Goal: Task Accomplishment & Management: Use online tool/utility

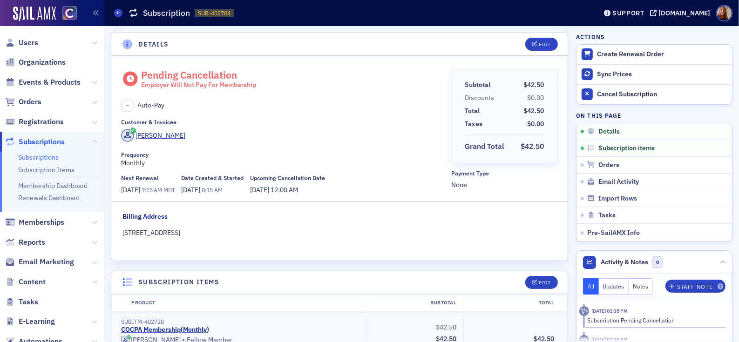
click at [354, 100] on div "– Auto-Pay" at bounding box center [282, 105] width 323 height 13
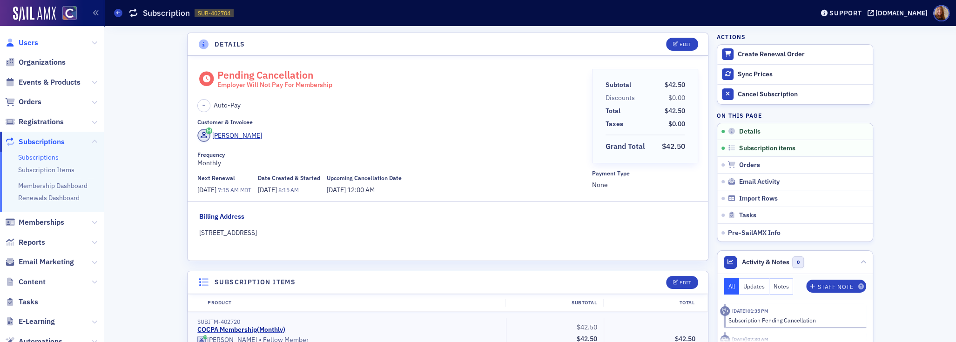
click at [29, 42] on span "Users" at bounding box center [29, 43] width 20 height 10
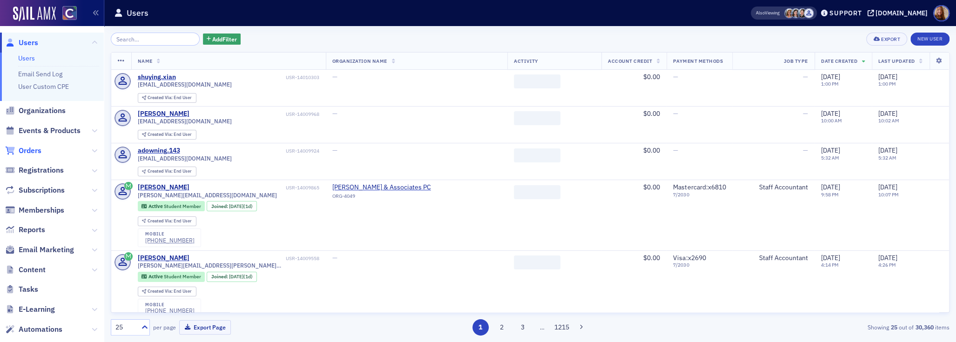
click at [35, 154] on span "Orders" at bounding box center [30, 151] width 23 height 10
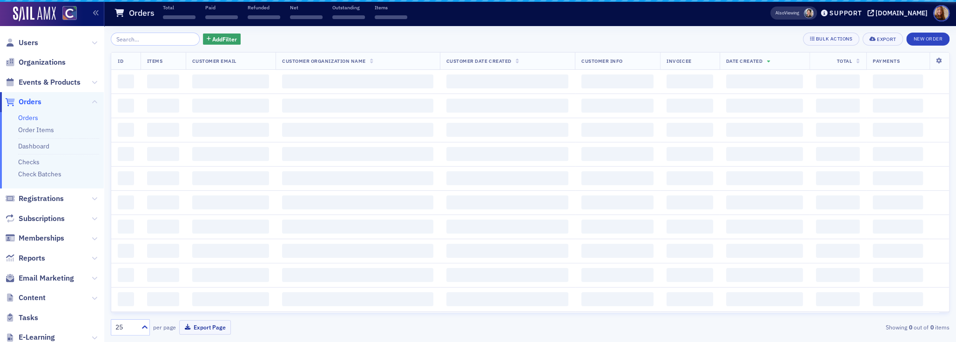
click at [144, 40] on input "search" at bounding box center [155, 39] width 89 height 13
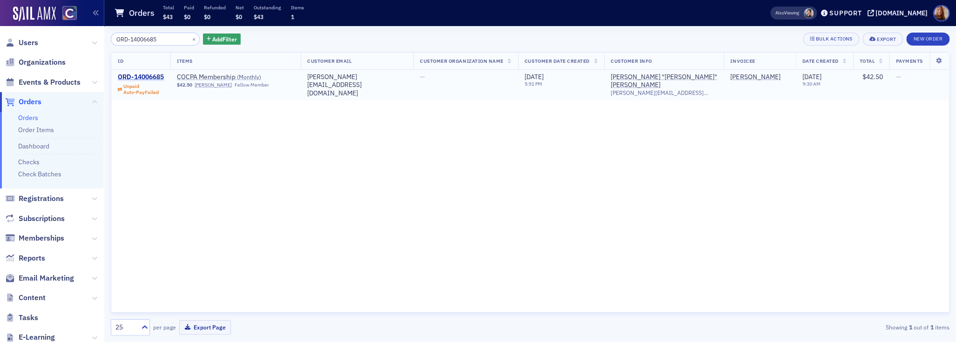
type input "ORD-14006685"
click at [150, 76] on div "ORD-14006685" at bounding box center [141, 77] width 46 height 8
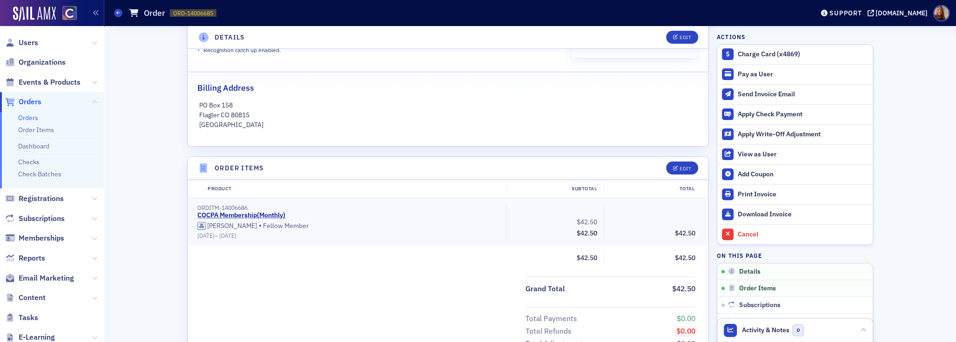
scroll to position [531, 0]
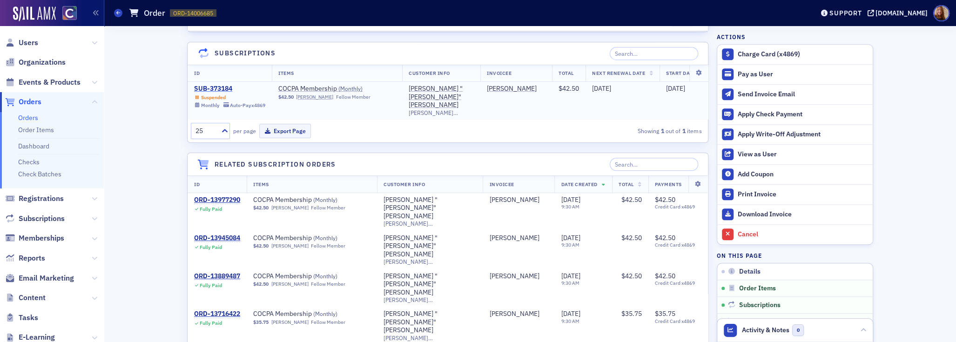
click at [212, 90] on div "SUB-373184" at bounding box center [229, 89] width 71 height 8
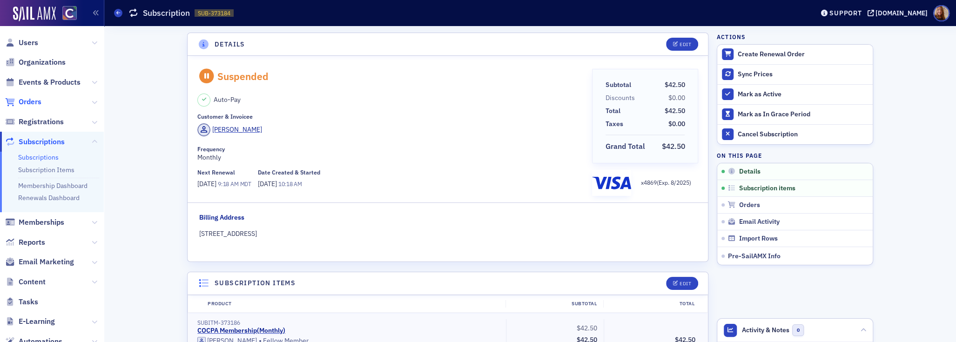
click at [28, 102] on span "Orders" at bounding box center [30, 102] width 23 height 10
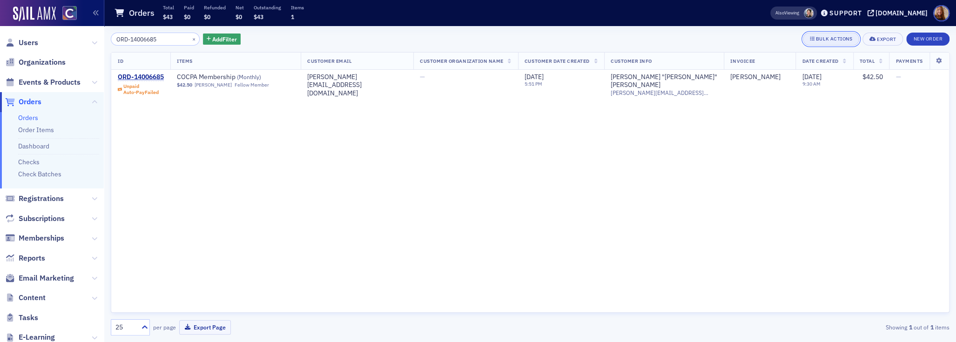
click at [738, 36] on div "Bulk Actions" at bounding box center [834, 38] width 36 height 5
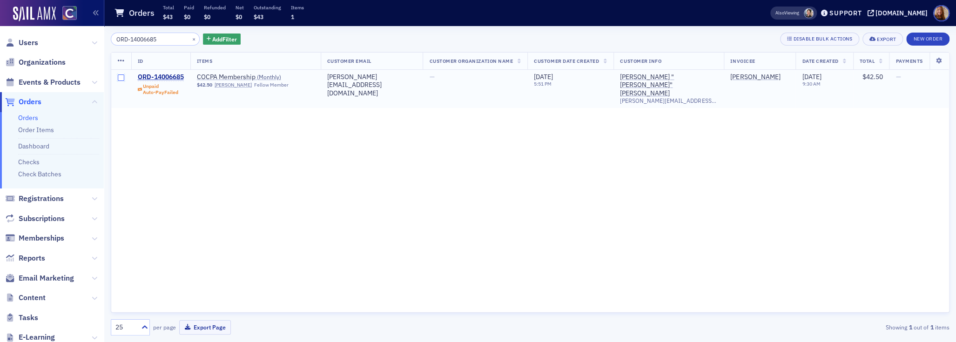
click at [121, 80] on input "checkbox" at bounding box center [121, 77] width 7 height 7
checkbox input "true"
click at [121, 58] on icon at bounding box center [121, 60] width 7 height 7
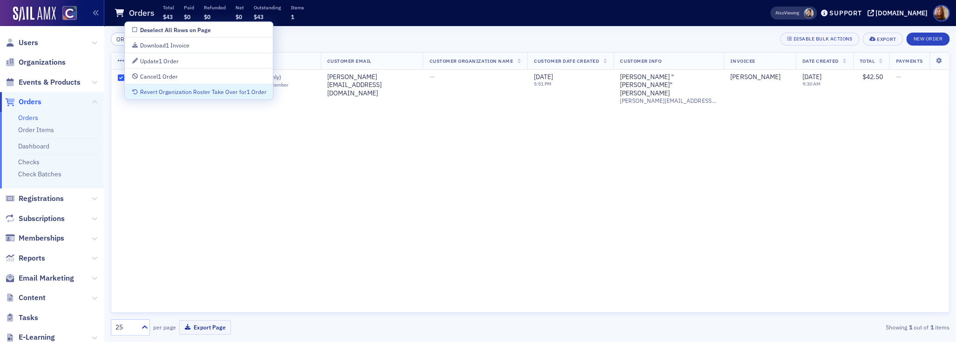
click at [456, 205] on div "ID Items Customer Email Customer Organization Name Customer Date Created Custom…" at bounding box center [530, 182] width 839 height 261
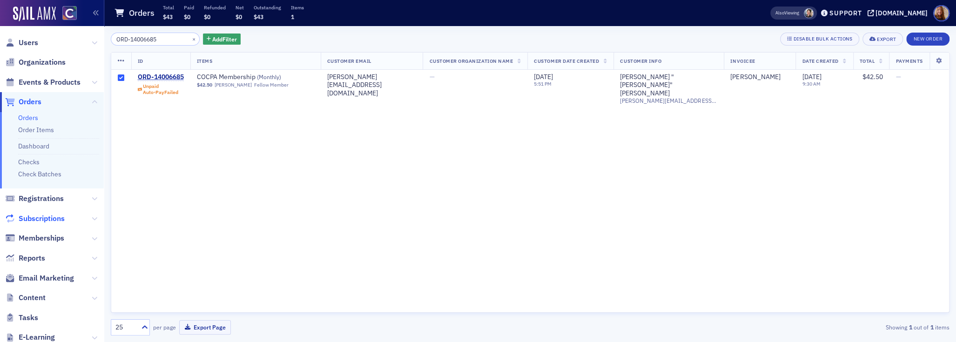
click at [39, 219] on span "Subscriptions" at bounding box center [42, 219] width 46 height 10
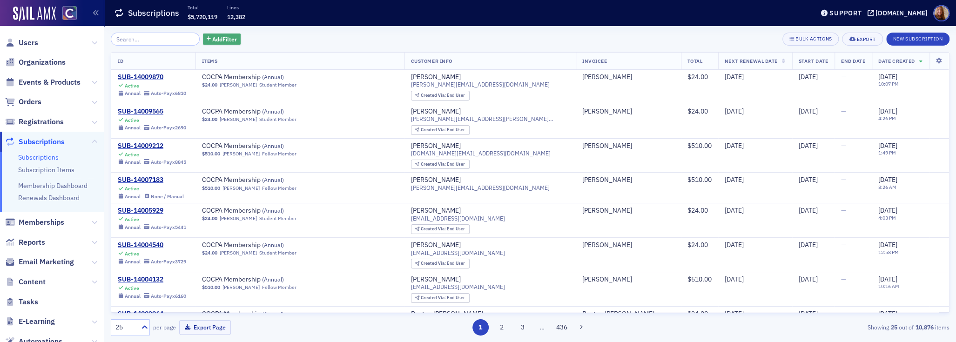
click at [219, 40] on span "Add Filter" at bounding box center [224, 39] width 25 height 8
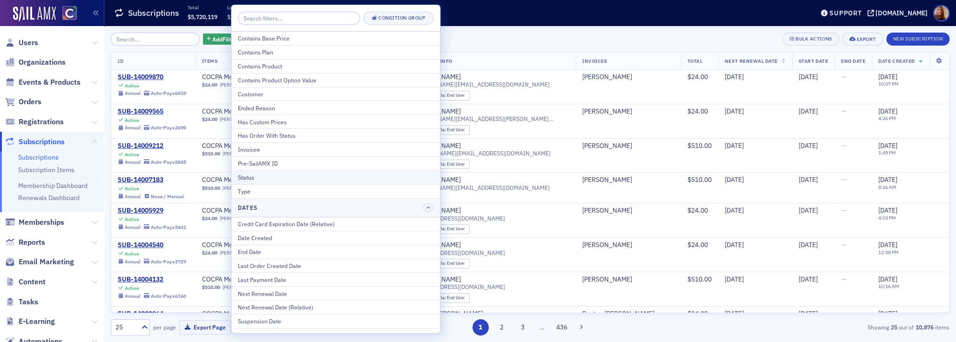
click at [273, 176] on div "Status" at bounding box center [335, 177] width 195 height 8
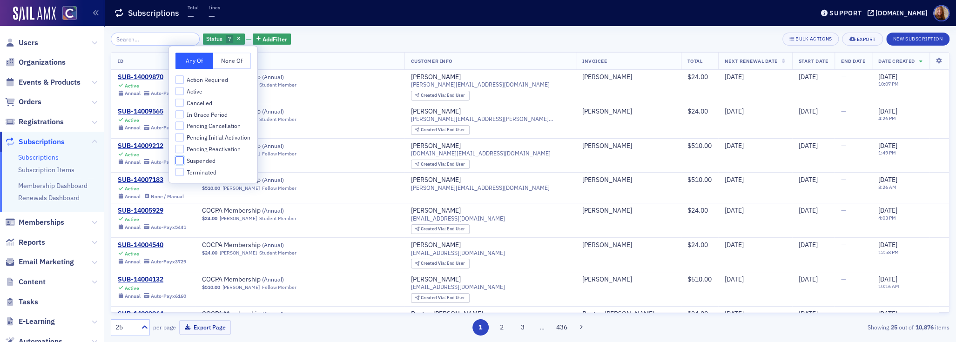
click at [179, 160] on input "Suspended" at bounding box center [179, 160] width 8 height 8
checkbox input "true"
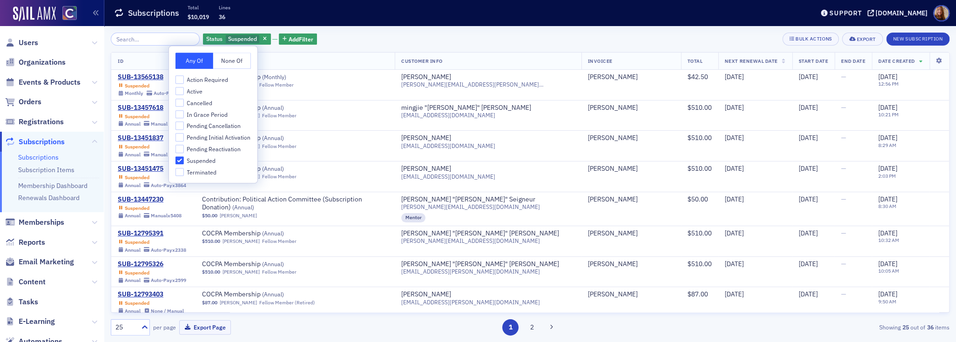
click at [490, 38] on div "Status Suspended Add Filter Bulk Actions Export New Subscription" at bounding box center [530, 39] width 839 height 13
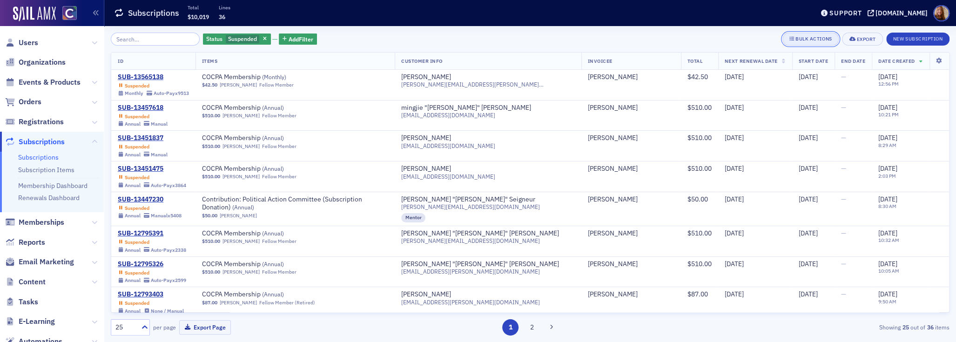
click at [738, 40] on div "Bulk Actions" at bounding box center [813, 38] width 36 height 5
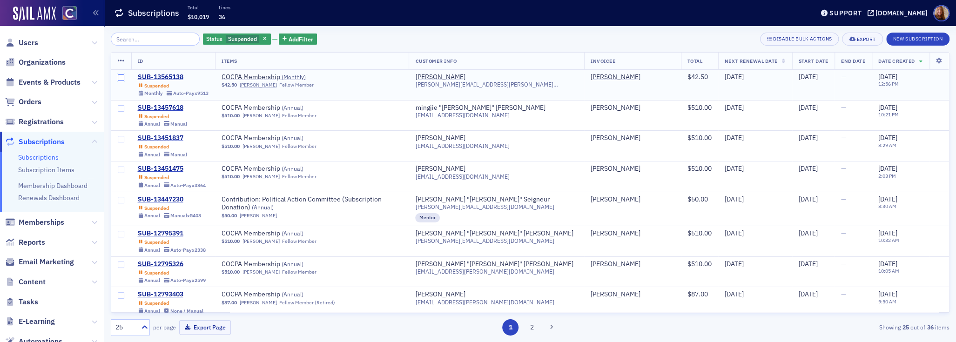
click at [121, 79] on input "checkbox" at bounding box center [121, 77] width 7 height 7
checkbox input "true"
drag, startPoint x: 122, startPoint y: 111, endPoint x: 125, endPoint y: 101, distance: 10.7
click at [122, 111] on input "checkbox" at bounding box center [121, 108] width 7 height 7
click at [125, 61] on th at bounding box center [121, 61] width 20 height 17
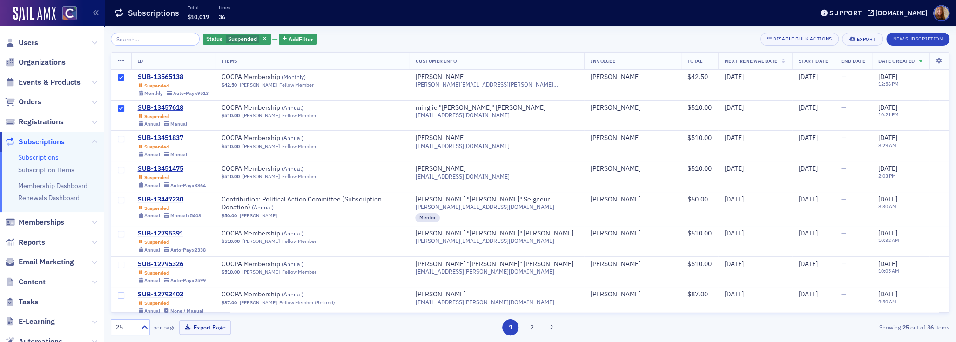
click at [120, 61] on icon at bounding box center [121, 60] width 7 height 7
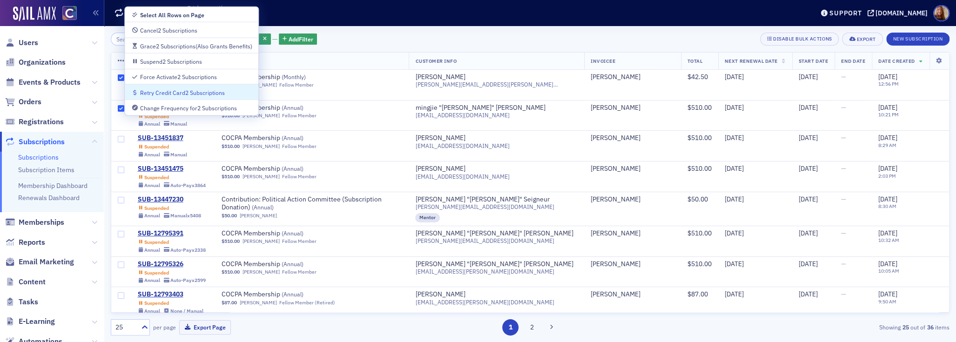
click at [505, 36] on div "Status Suspended Add Filter Disable Bulk Actions Export New Subscription" at bounding box center [530, 39] width 839 height 13
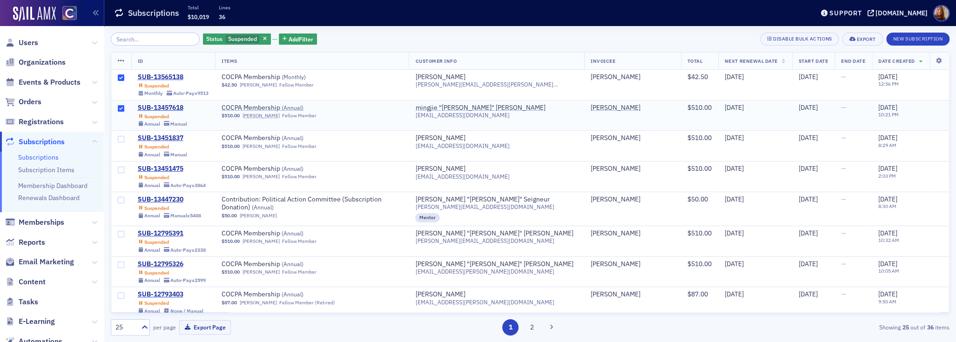
click at [124, 106] on input "checkbox" at bounding box center [121, 108] width 7 height 7
checkbox input "false"
click at [120, 74] on input "checkbox" at bounding box center [121, 77] width 7 height 7
click at [229, 38] on span "Suspended" at bounding box center [242, 38] width 29 height 7
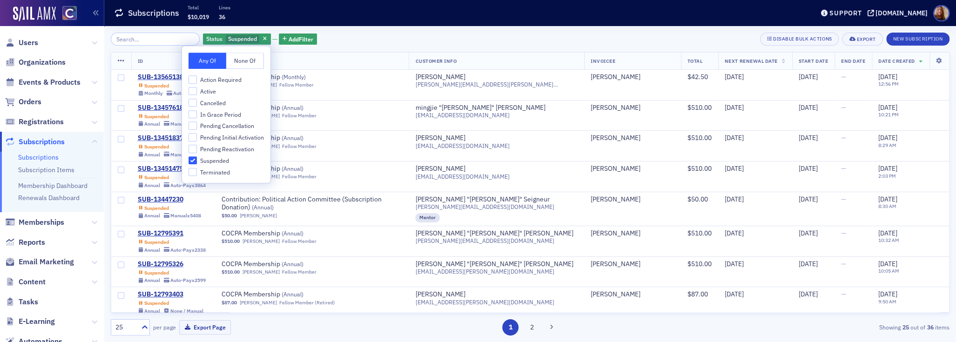
click at [193, 108] on div "Action Required Active Cancelled In Grace Period Pending Cancellation Pending I…" at bounding box center [225, 125] width 75 height 101
click at [193, 111] on input "In Grace Period" at bounding box center [192, 114] width 8 height 8
checkbox input "true"
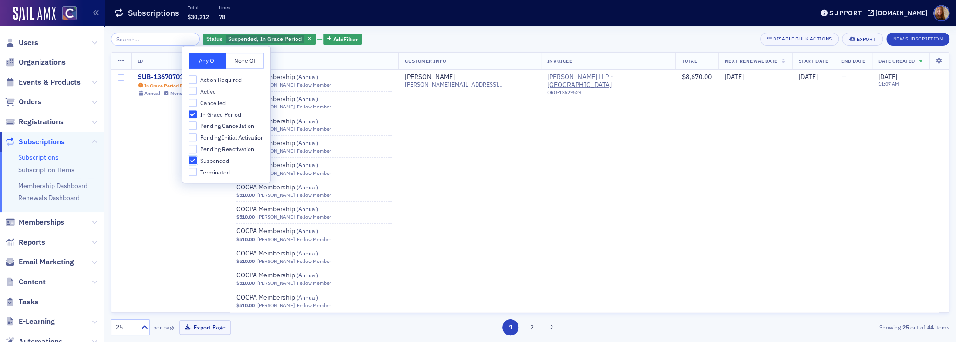
click at [191, 160] on input "Suspended" at bounding box center [192, 160] width 8 height 8
checkbox input "false"
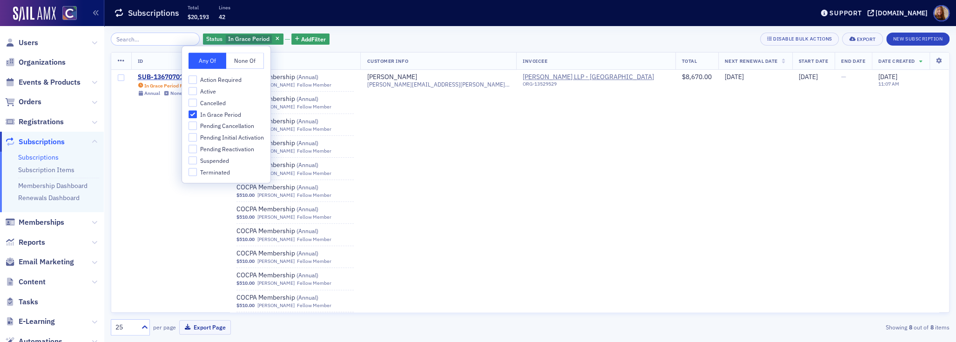
click at [416, 40] on div "Status In Grace Period Add Filter Disable Bulk Actions Export New Subscription" at bounding box center [530, 39] width 839 height 13
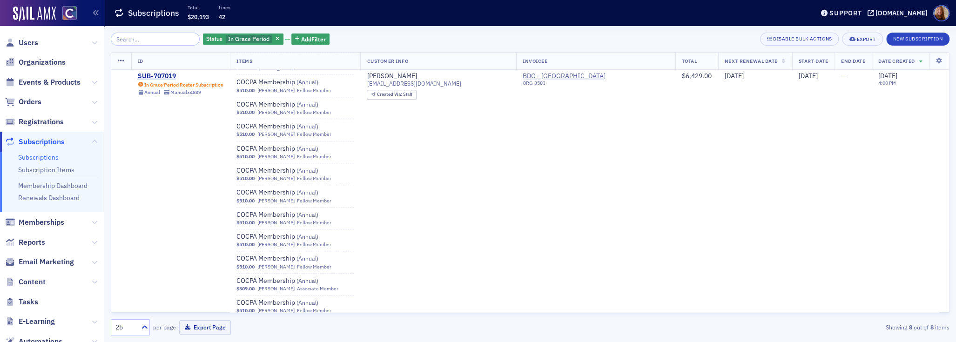
scroll to position [706, 0]
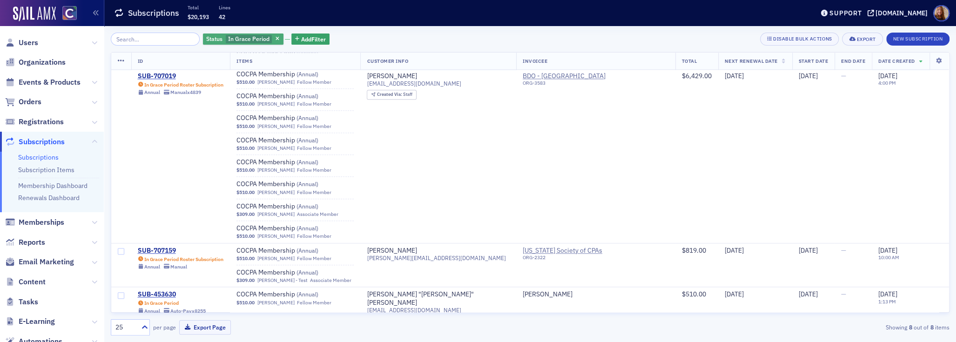
click at [230, 41] on span "In Grace Period" at bounding box center [248, 38] width 41 height 7
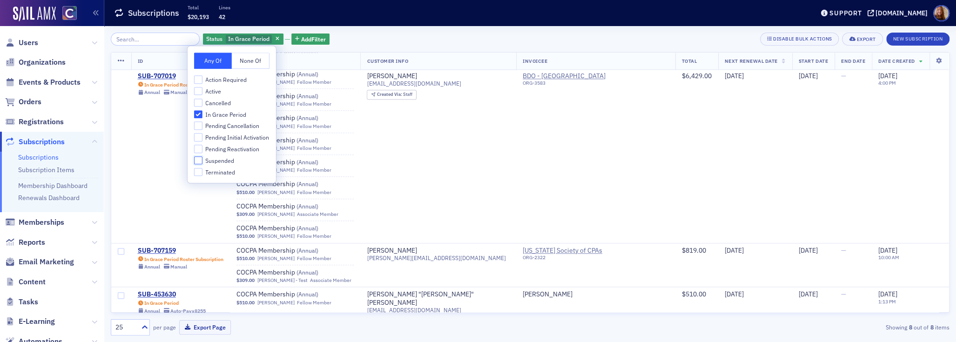
click at [195, 160] on input "Suspended" at bounding box center [198, 160] width 8 height 8
checkbox input "true"
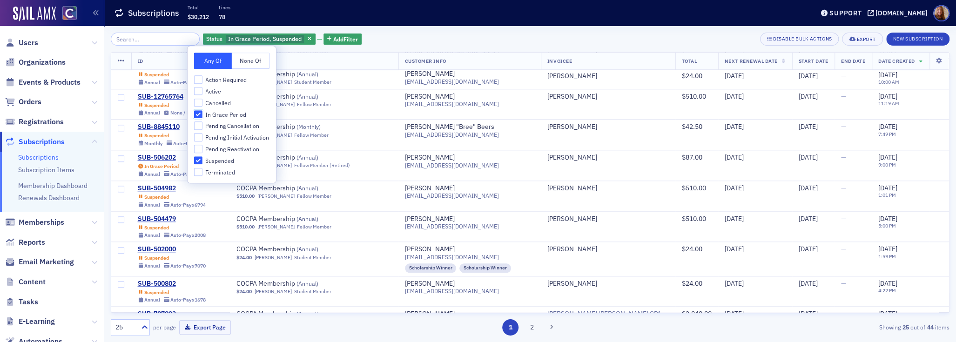
click at [197, 111] on input "In Grace Period" at bounding box center [198, 114] width 8 height 8
checkbox input "false"
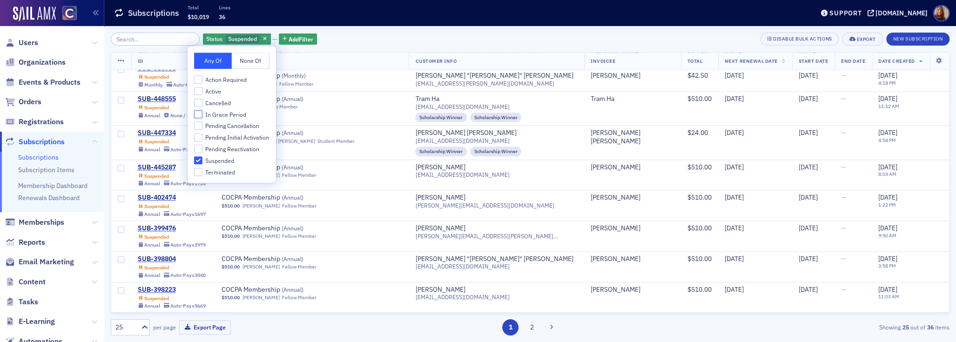
scroll to position [533, 0]
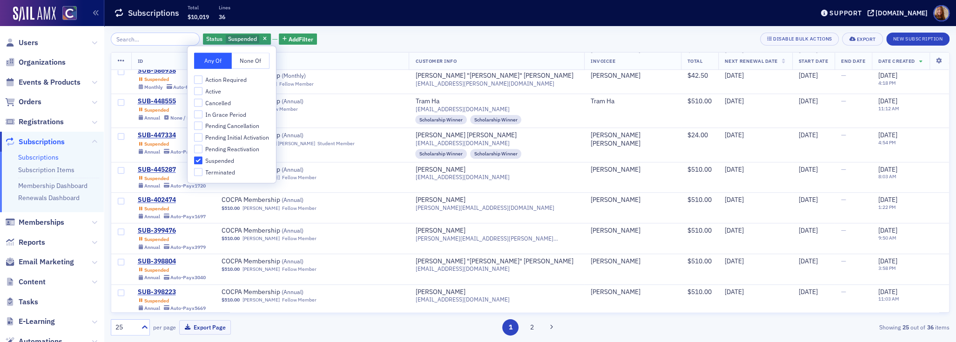
click at [393, 41] on div "Status Suspended Add Filter Disable Bulk Actions Export New Subscription" at bounding box center [530, 39] width 839 height 13
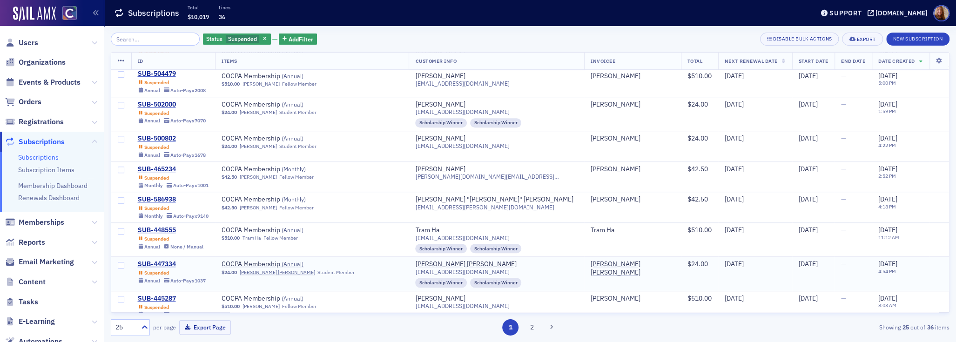
scroll to position [0, 0]
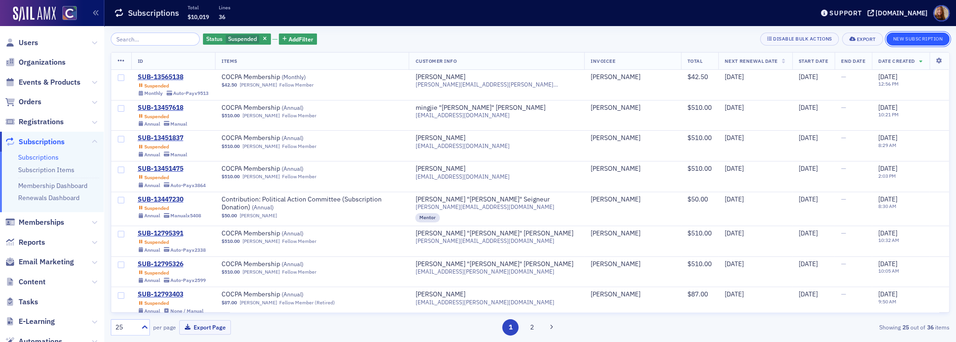
click at [738, 37] on button "New Subscription" at bounding box center [917, 39] width 63 height 13
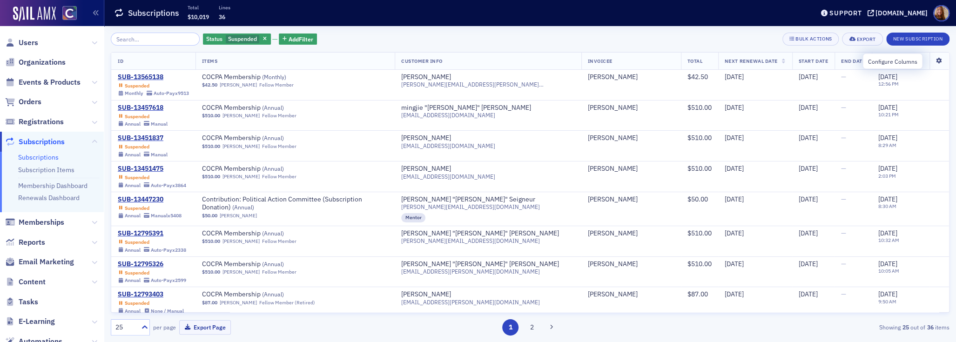
click at [738, 61] on icon at bounding box center [938, 61] width 19 height 6
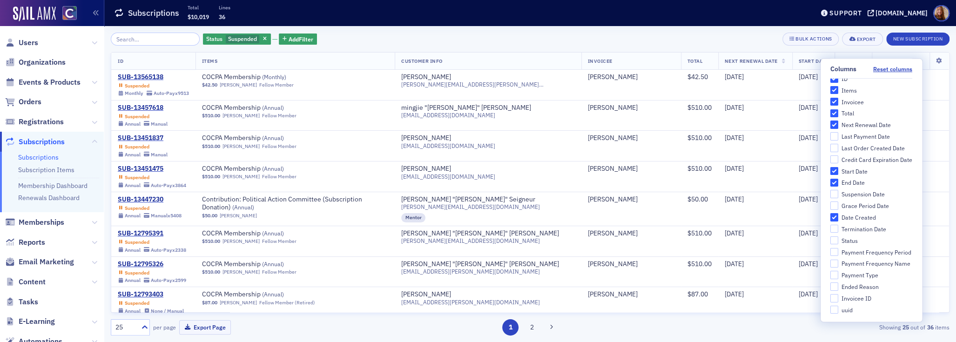
scroll to position [24, 0]
click at [661, 42] on div "Status Suspended Add Filter Bulk Actions Export New Subscription" at bounding box center [530, 39] width 839 height 13
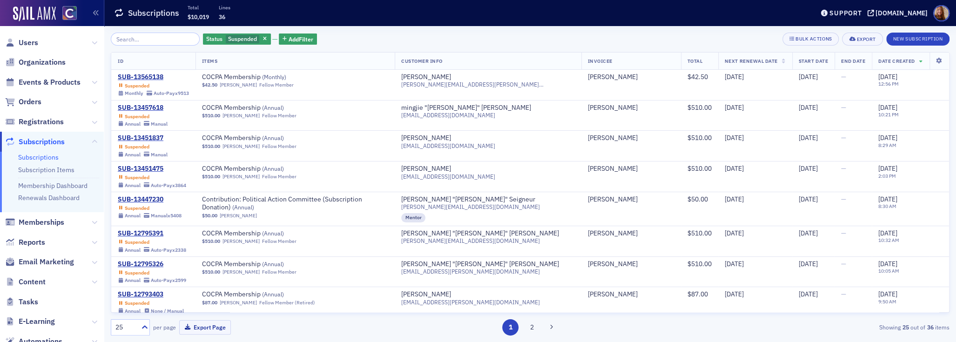
click at [572, 37] on div "Status Suspended Add Filter Bulk Actions Export New Subscription" at bounding box center [530, 39] width 839 height 13
click at [738, 39] on div "Bulk Actions" at bounding box center [813, 38] width 36 height 5
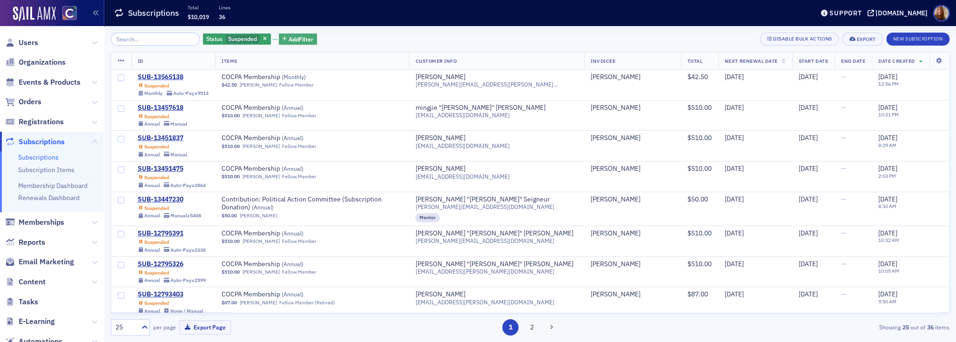
click at [296, 40] on span "Add Filter" at bounding box center [301, 39] width 25 height 8
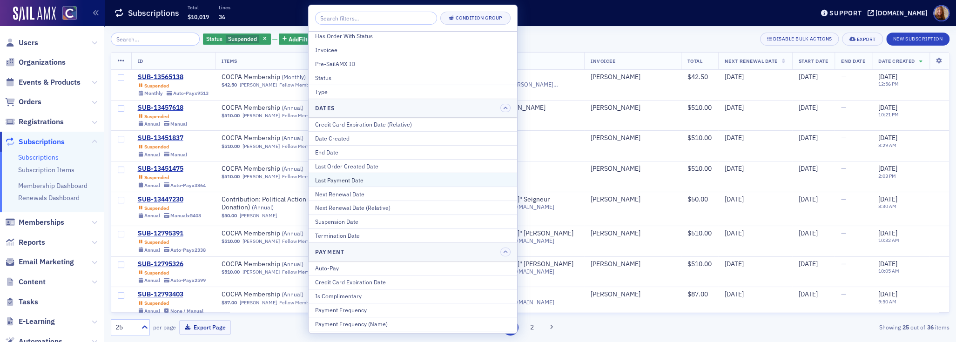
scroll to position [109, 0]
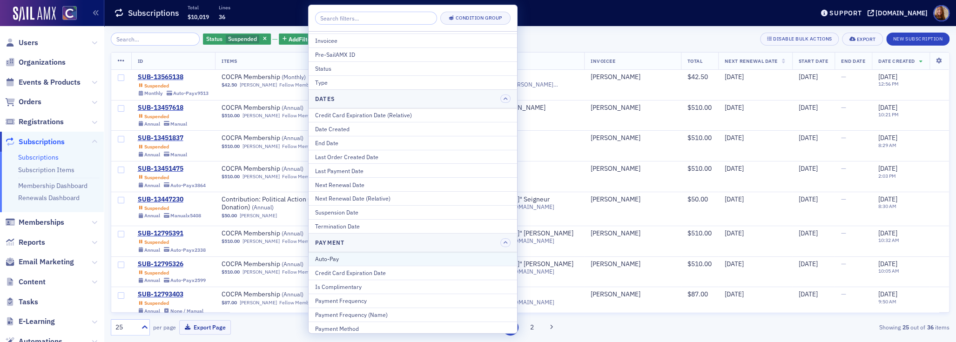
click at [328, 258] on div "Auto-Pay" at bounding box center [412, 259] width 195 height 8
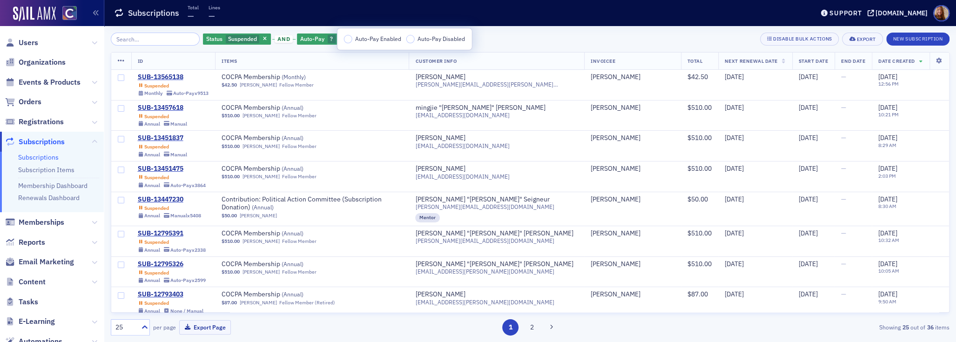
click at [386, 40] on span "Auto-Pay Enabled" at bounding box center [378, 38] width 46 height 7
click at [352, 40] on input "Auto-Pay Enabled" at bounding box center [348, 39] width 8 height 8
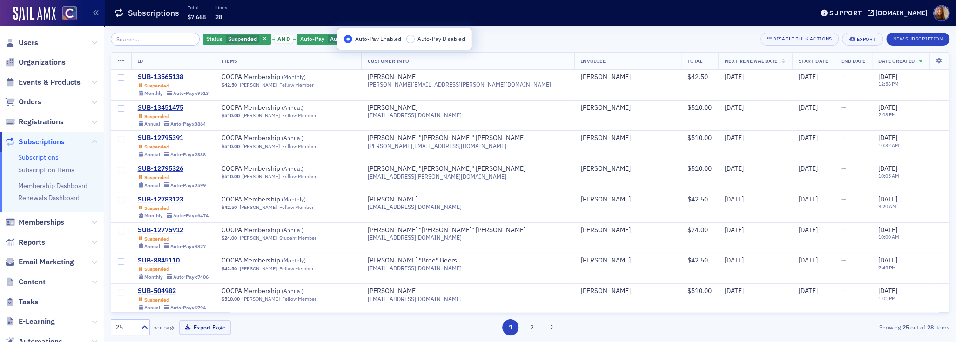
click at [539, 36] on div "Status Suspended and Auto-Pay Auto-Pay Enabled Add Filter Disable Bulk Actions …" at bounding box center [530, 39] width 839 height 13
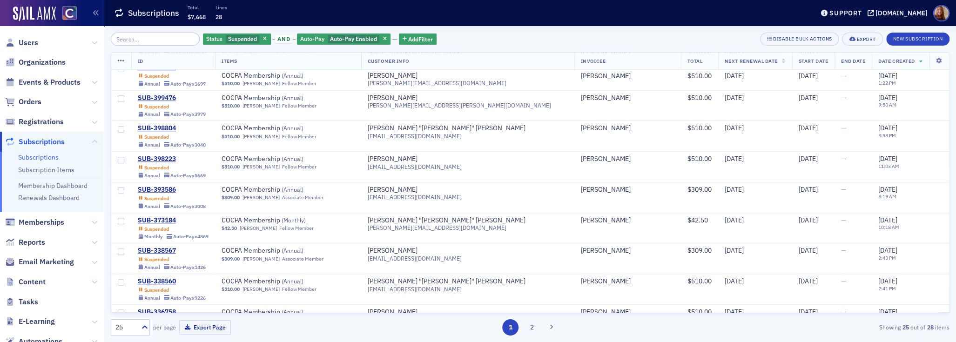
scroll to position [530, 0]
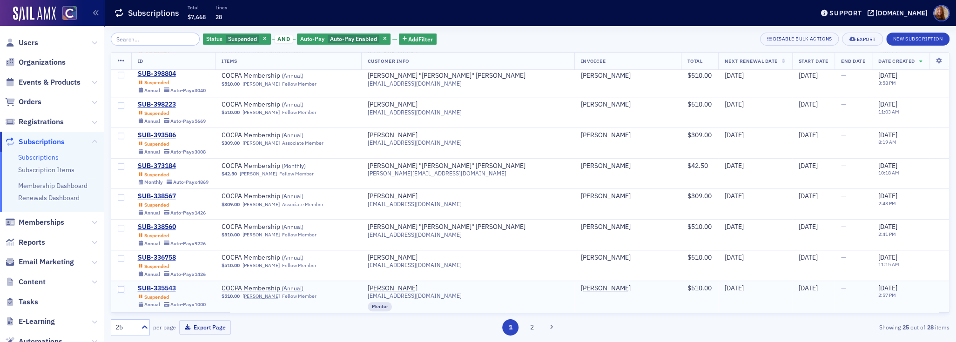
click at [120, 287] on input "checkbox" at bounding box center [121, 289] width 7 height 7
click at [119, 255] on input "checkbox" at bounding box center [121, 258] width 7 height 7
checkbox input "true"
click at [121, 225] on input "checkbox" at bounding box center [121, 228] width 7 height 7
checkbox input "true"
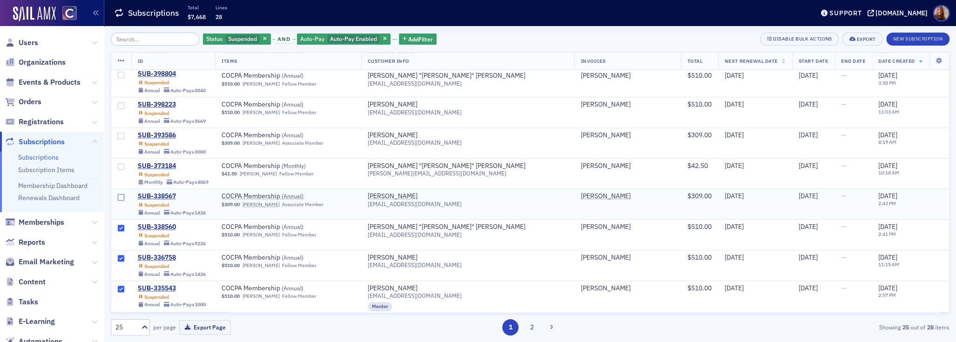
click at [121, 194] on input "checkbox" at bounding box center [121, 197] width 7 height 7
click at [119, 165] on input "checkbox" at bounding box center [121, 166] width 7 height 7
click at [119, 104] on input "checkbox" at bounding box center [121, 105] width 7 height 7
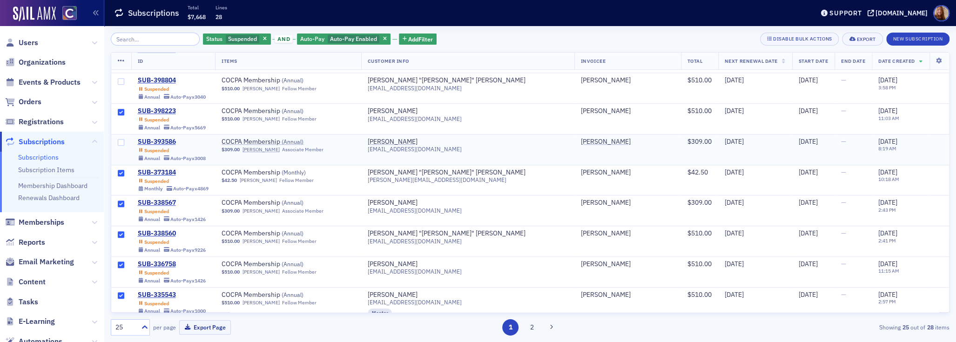
scroll to position [475, 0]
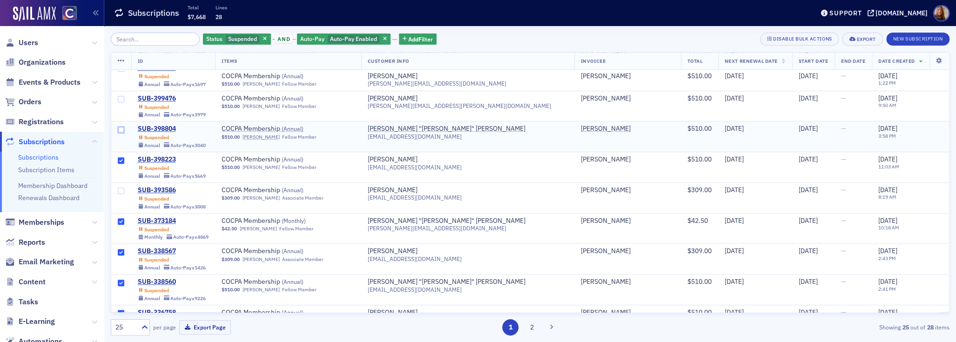
click at [121, 128] on input "checkbox" at bounding box center [121, 130] width 7 height 7
checkbox input "true"
click at [121, 96] on input "checkbox" at bounding box center [121, 99] width 7 height 7
checkbox input "true"
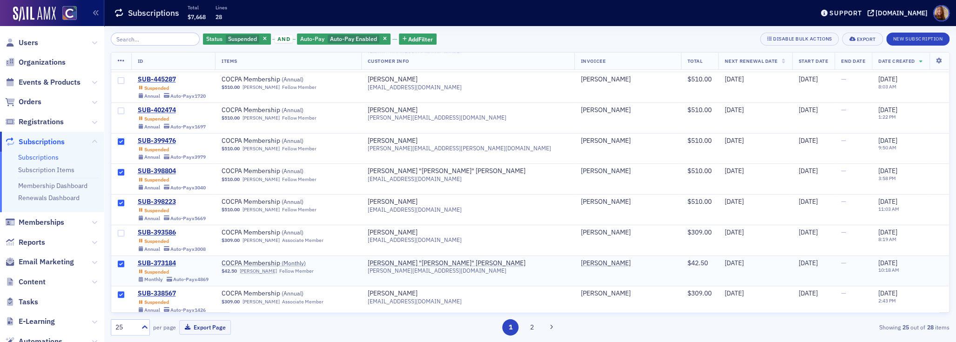
scroll to position [433, 0]
click at [119, 108] on input "checkbox" at bounding box center [121, 111] width 7 height 7
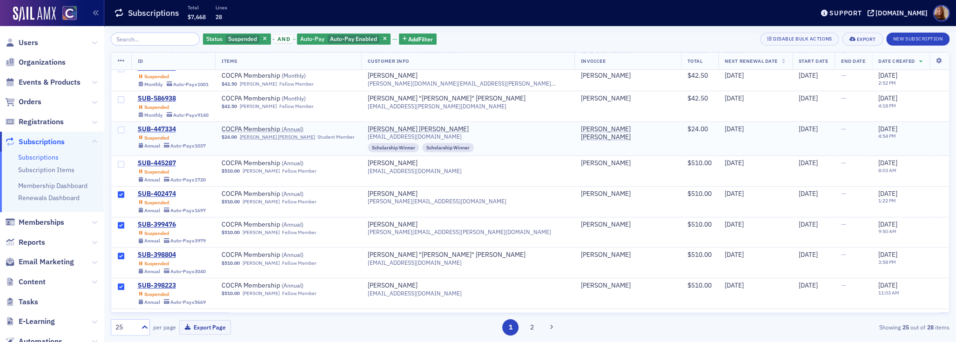
scroll to position [341, 0]
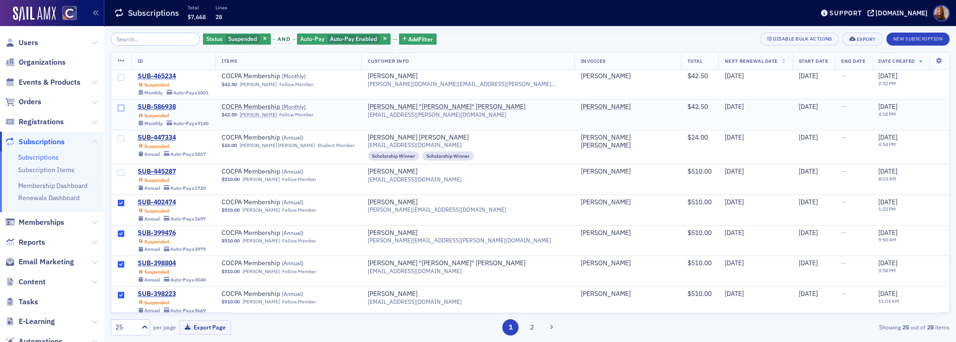
click at [121, 105] on input "checkbox" at bounding box center [121, 108] width 7 height 7
checkbox input "true"
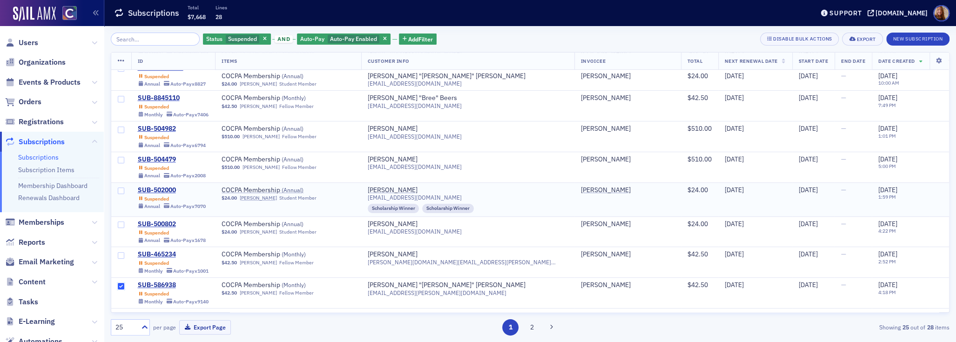
scroll to position [159, 0]
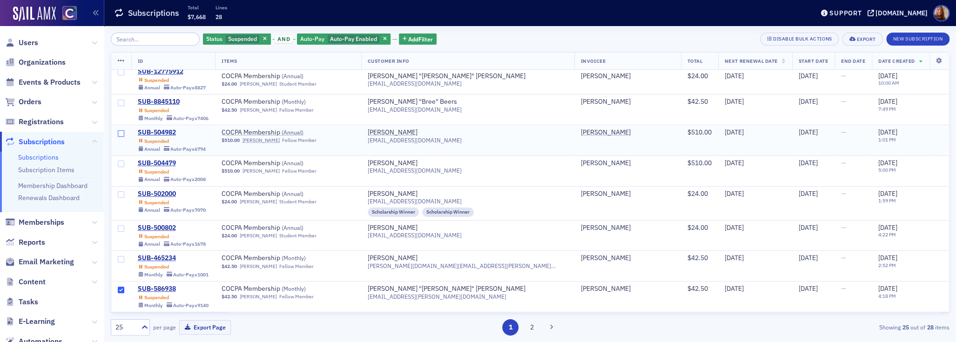
click at [121, 133] on input "checkbox" at bounding box center [121, 133] width 7 height 7
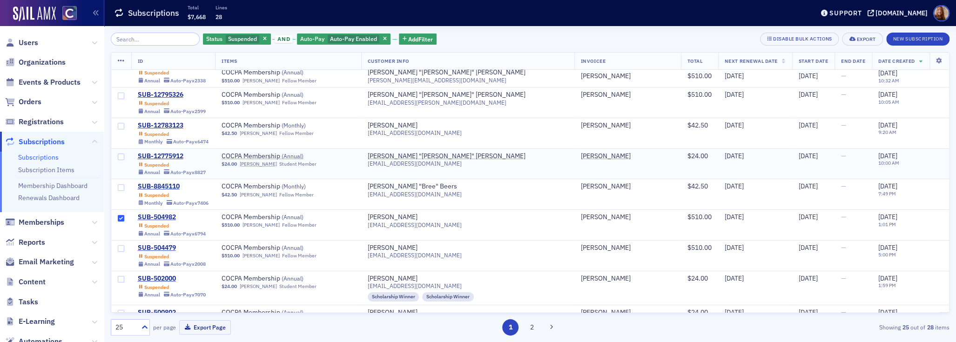
scroll to position [56, 0]
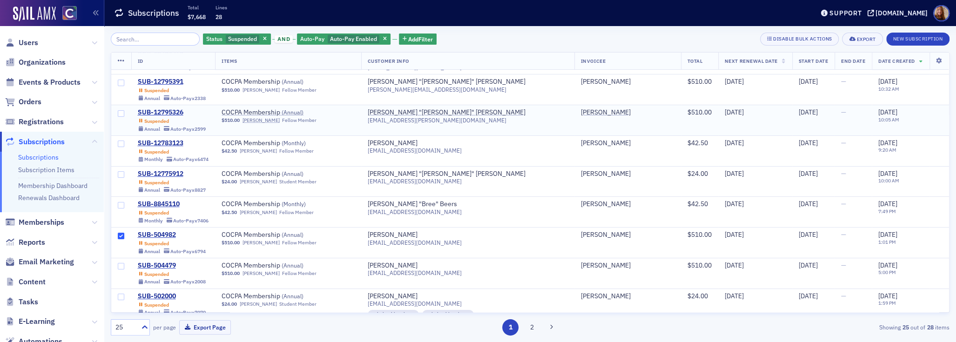
click at [117, 111] on span at bounding box center [121, 120] width 20 height 30
click at [121, 110] on input "checkbox" at bounding box center [121, 113] width 7 height 7
checkbox input "true"
click at [121, 81] on input "checkbox" at bounding box center [121, 83] width 7 height 7
checkbox input "true"
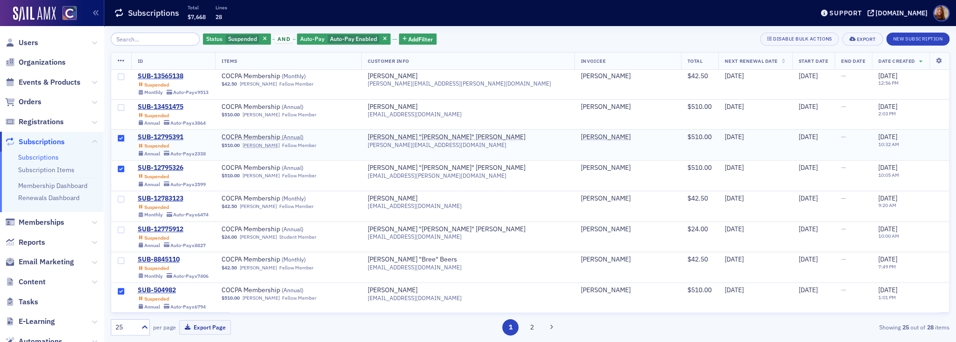
scroll to position [1, 0]
click at [123, 63] on icon at bounding box center [121, 60] width 7 height 7
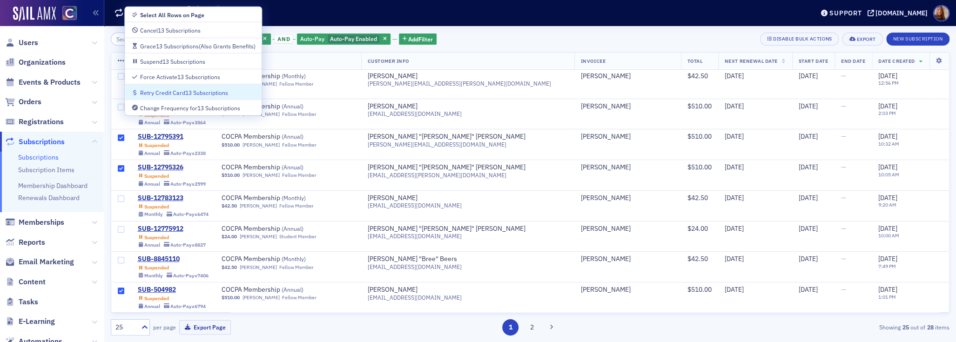
click at [216, 93] on div "Retry Credit Card 13 Subscriptions" at bounding box center [184, 92] width 88 height 5
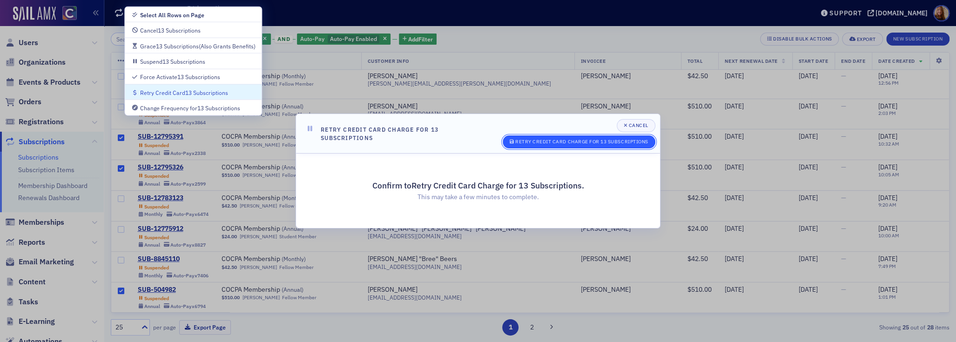
click at [553, 143] on div "Retry Credit Card Charge for 13 Subscriptions" at bounding box center [581, 141] width 133 height 5
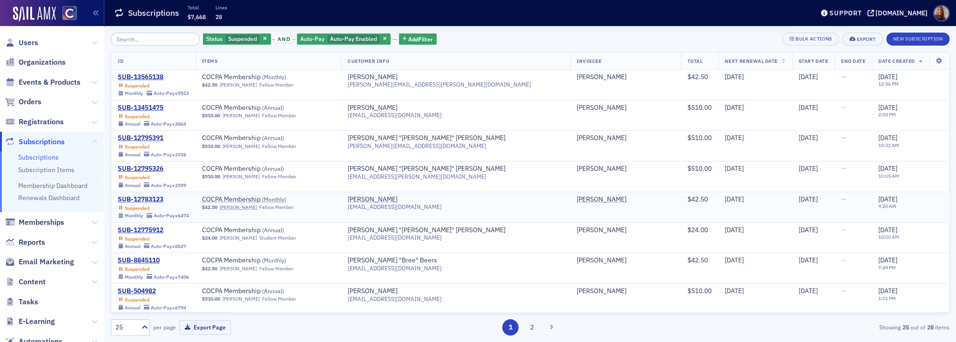
click at [141, 199] on div "SUB-12783123" at bounding box center [153, 199] width 71 height 8
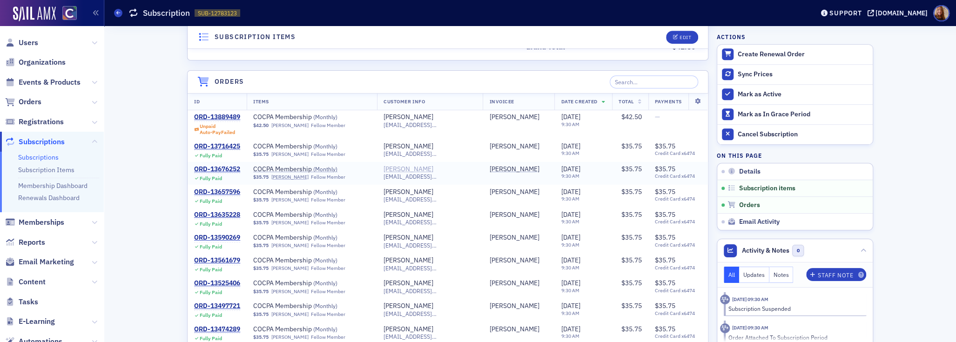
scroll to position [354, 0]
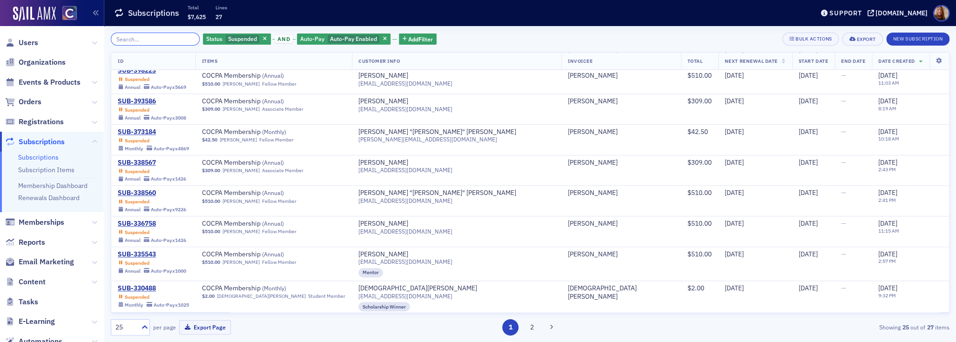
scroll to position [532, 0]
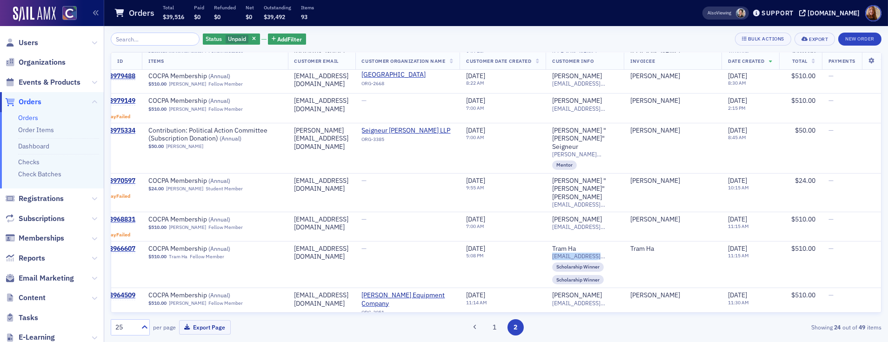
scroll to position [50, 0]
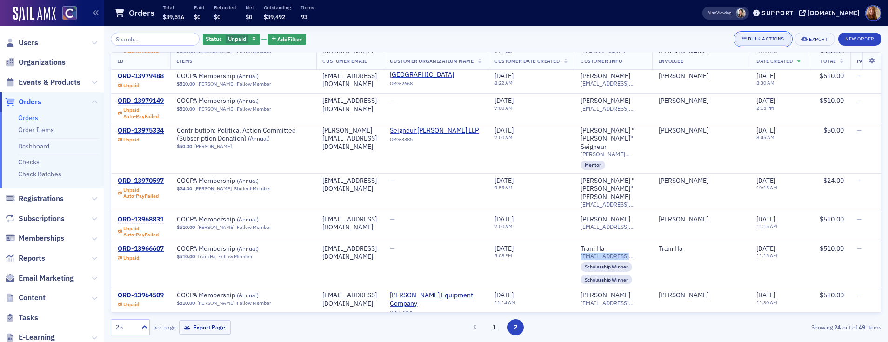
click at [738, 38] on div "Bulk Actions" at bounding box center [766, 38] width 36 height 5
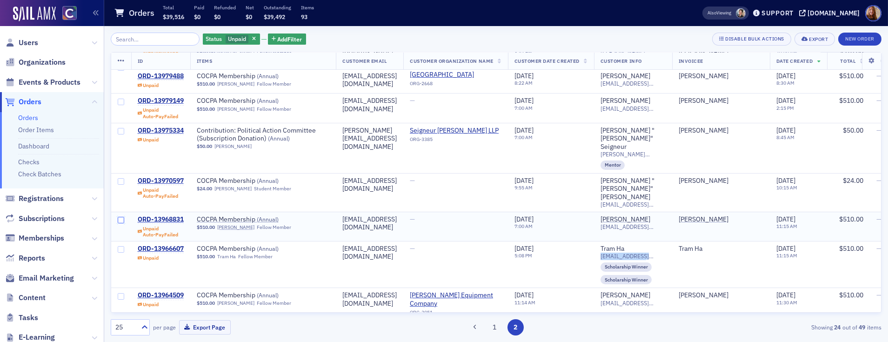
click at [121, 217] on input "checkbox" at bounding box center [121, 220] width 7 height 7
checkbox input "true"
click at [120, 178] on input "checkbox" at bounding box center [121, 181] width 7 height 7
checkbox input "true"
click at [120, 99] on input "checkbox" at bounding box center [121, 102] width 7 height 7
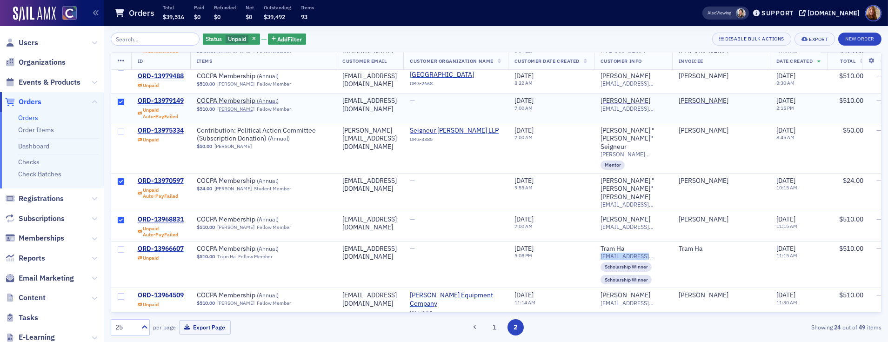
checkbox input "true"
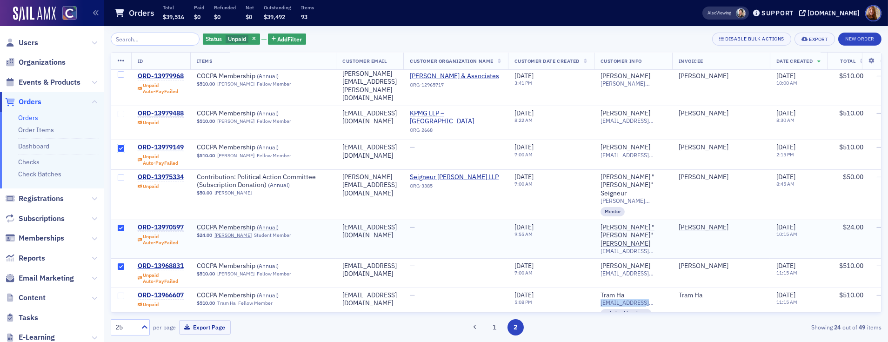
scroll to position [0, 0]
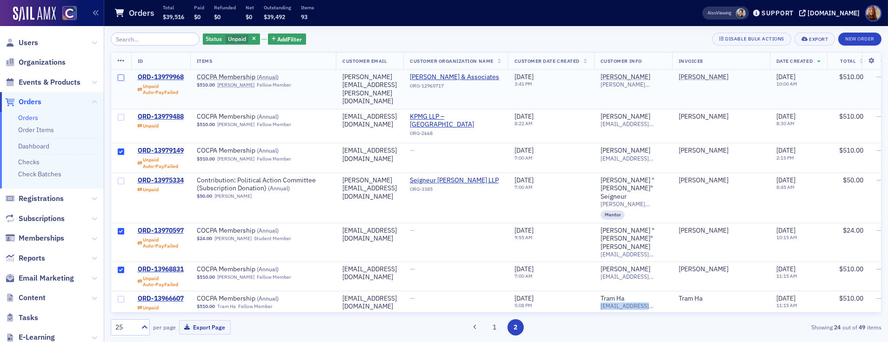
click at [120, 79] on input "checkbox" at bounding box center [121, 77] width 7 height 7
checkbox input "true"
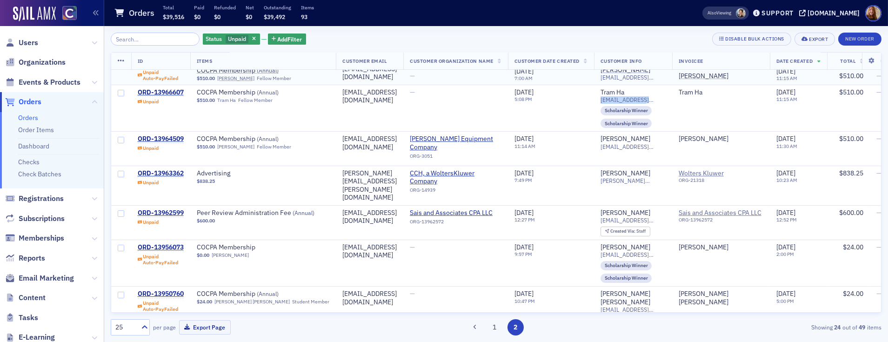
scroll to position [234, 0]
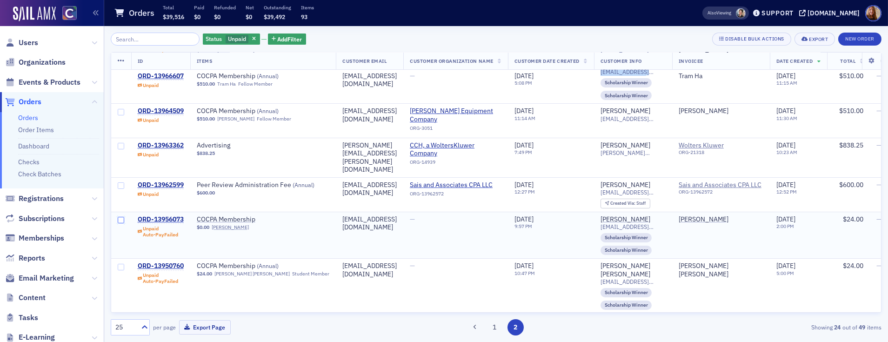
click at [118, 217] on input "checkbox" at bounding box center [121, 220] width 7 height 7
checkbox input "true"
click at [119, 264] on input "checkbox" at bounding box center [121, 267] width 7 height 7
checkbox input "true"
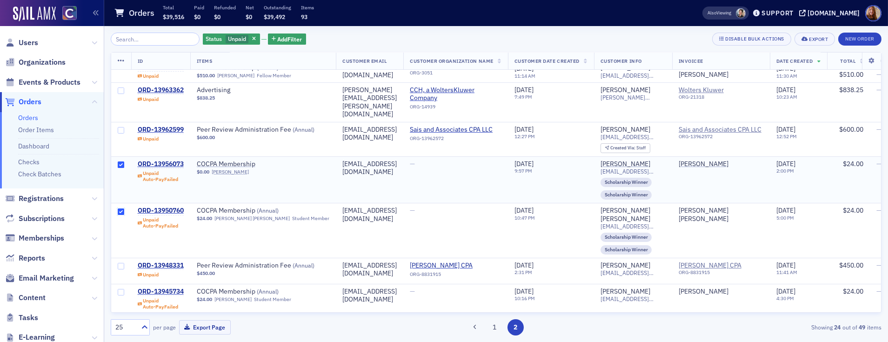
scroll to position [298, 0]
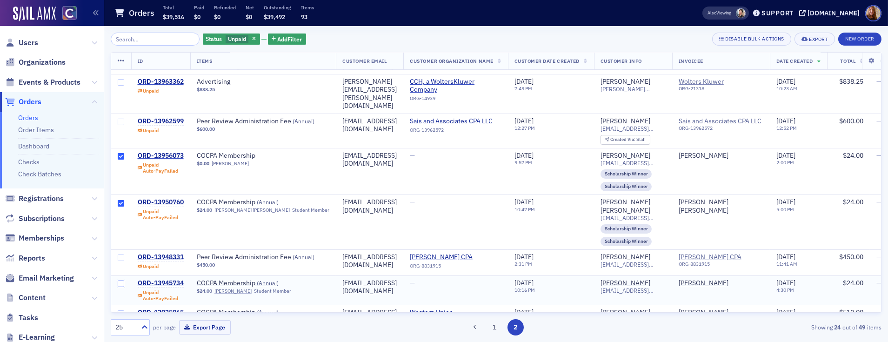
click at [122, 281] on input "checkbox" at bounding box center [121, 284] width 7 height 7
click at [120, 310] on input "checkbox" at bounding box center [121, 313] width 7 height 7
checkbox input "true"
click at [121, 340] on input "checkbox" at bounding box center [121, 343] width 7 height 7
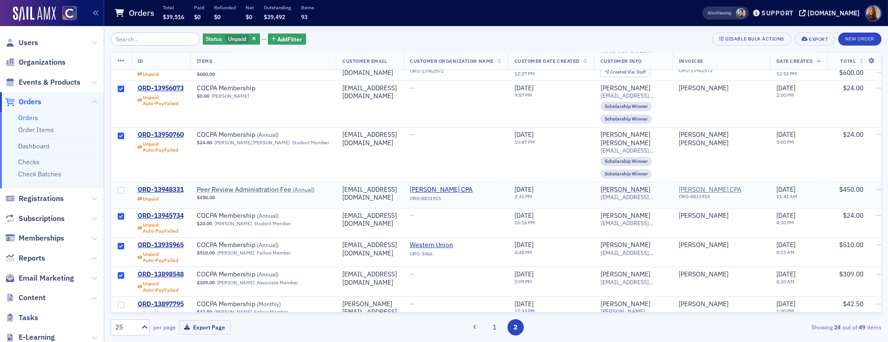
scroll to position [372, 0]
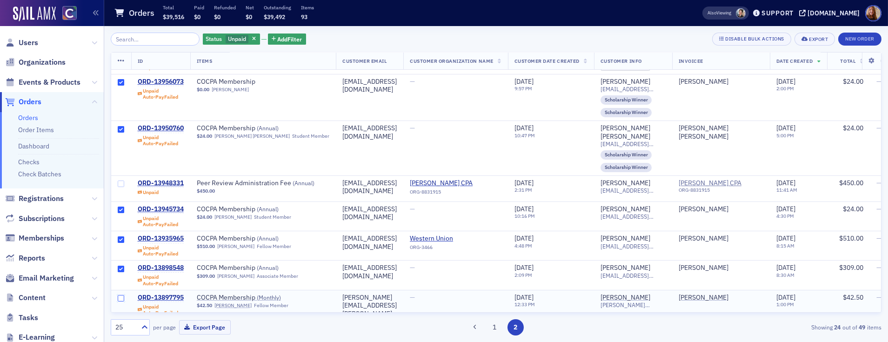
click at [121, 295] on input "checkbox" at bounding box center [121, 298] width 7 height 7
drag, startPoint x: 117, startPoint y: 268, endPoint x: 133, endPoint y: 269, distance: 15.8
click at [117, 330] on span at bounding box center [121, 344] width 20 height 29
click at [118, 295] on input "checkbox" at bounding box center [121, 298] width 7 height 7
checkbox input "false"
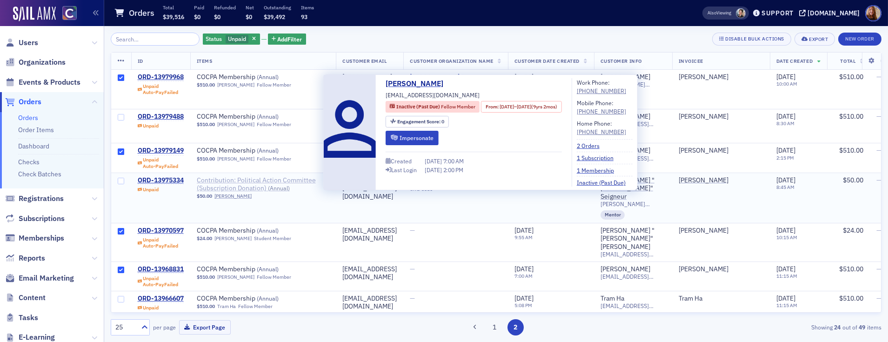
scroll to position [0, 0]
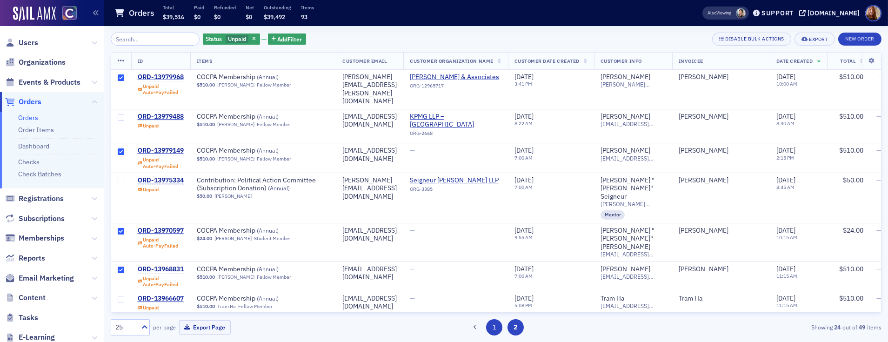
click at [494, 324] on button "1" at bounding box center [494, 327] width 16 height 16
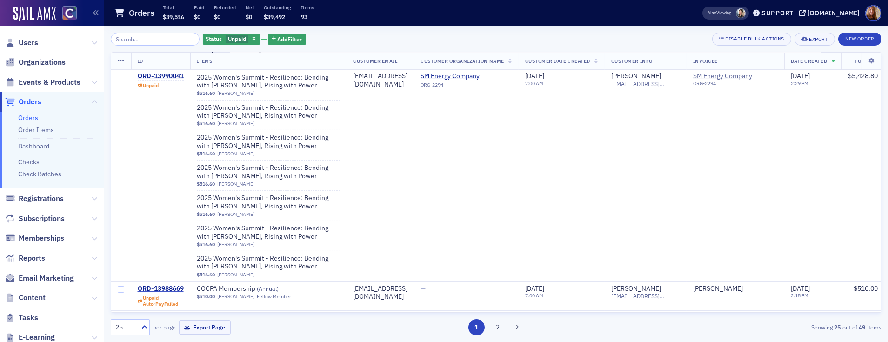
scroll to position [814, 0]
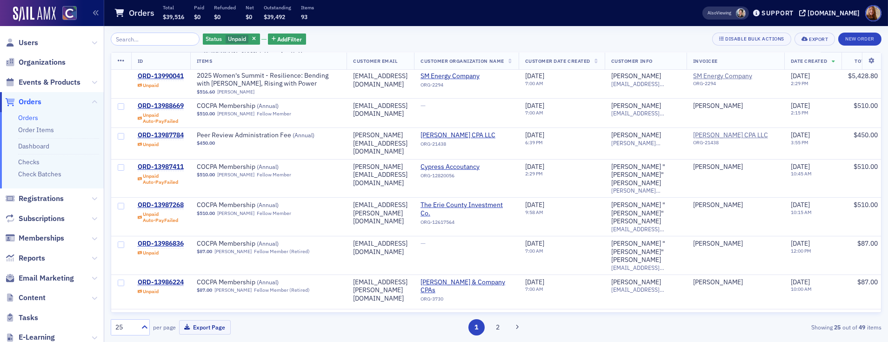
checkbox input "true"
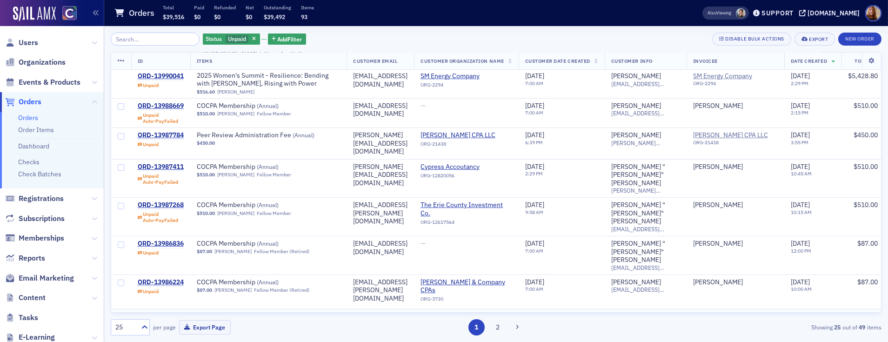
click at [121, 314] on input "checkbox" at bounding box center [121, 317] width 7 height 7
click at [120, 280] on input "checkbox" at bounding box center [121, 283] width 7 height 7
checkbox input "true"
click at [122, 242] on input "checkbox" at bounding box center [121, 245] width 7 height 7
click at [122, 203] on input "checkbox" at bounding box center [121, 206] width 7 height 7
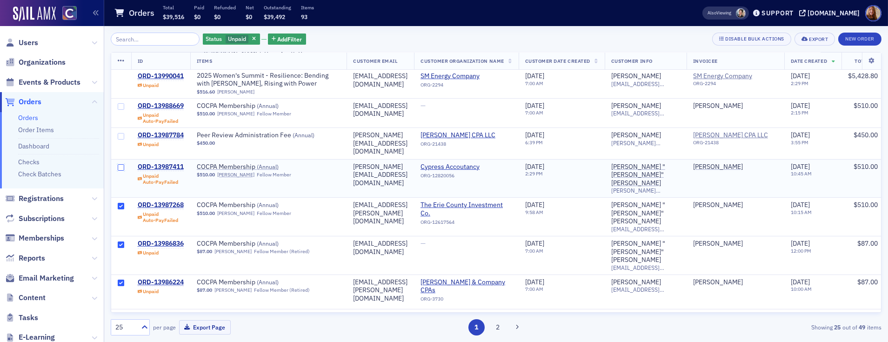
click at [121, 164] on input "checkbox" at bounding box center [121, 167] width 7 height 7
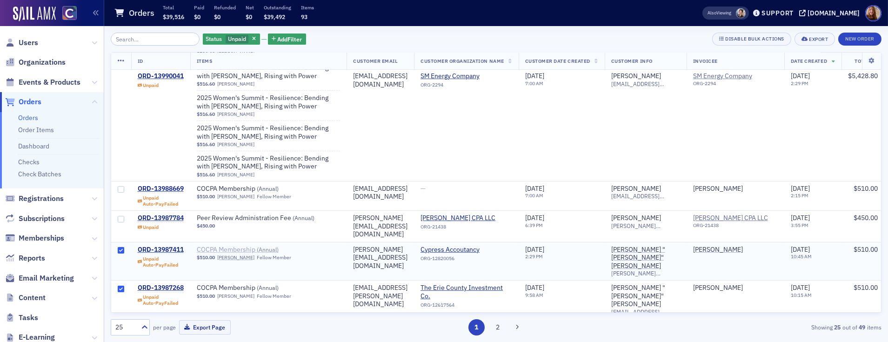
scroll to position [716, 0]
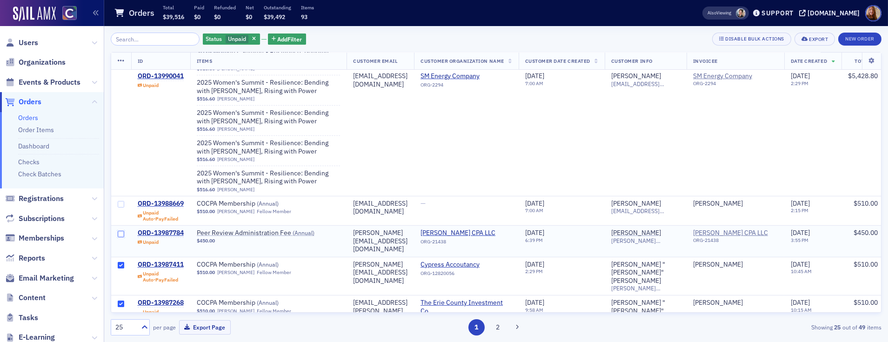
click at [120, 231] on input "checkbox" at bounding box center [121, 234] width 7 height 7
click at [120, 201] on input "checkbox" at bounding box center [121, 204] width 7 height 7
checkbox input "true"
click at [121, 339] on input "checkbox" at bounding box center [121, 342] width 7 height 7
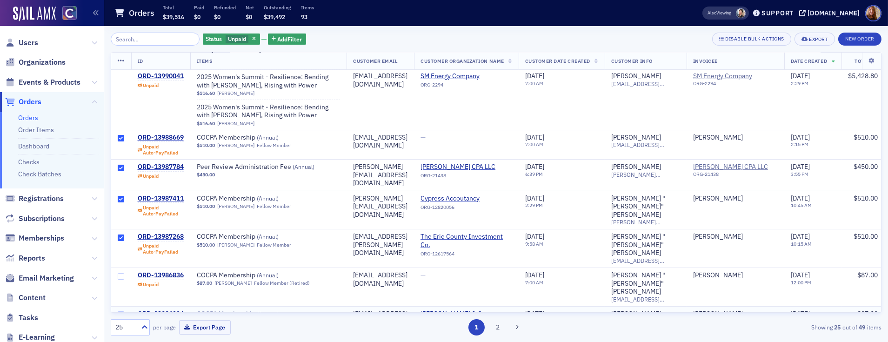
scroll to position [793, 0]
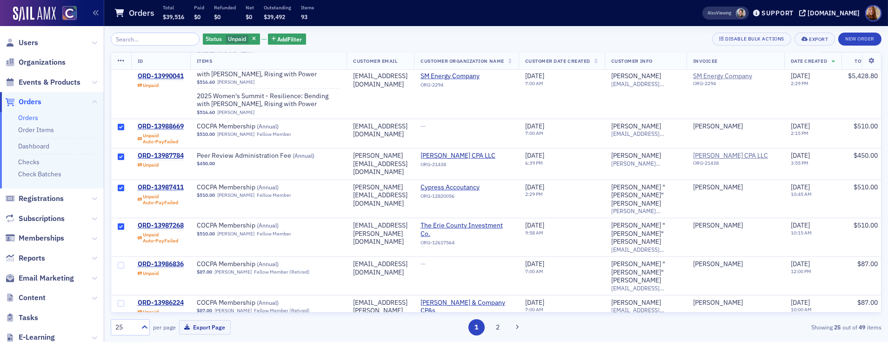
click at [118, 335] on input "checkbox" at bounding box center [121, 338] width 7 height 7
checkbox input "false"
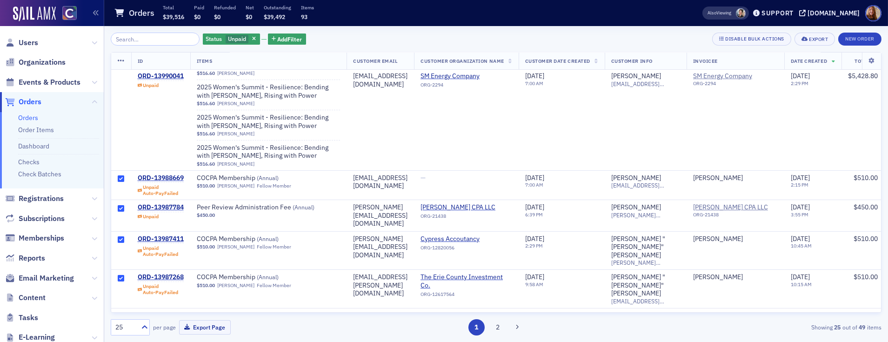
scroll to position [730, 0]
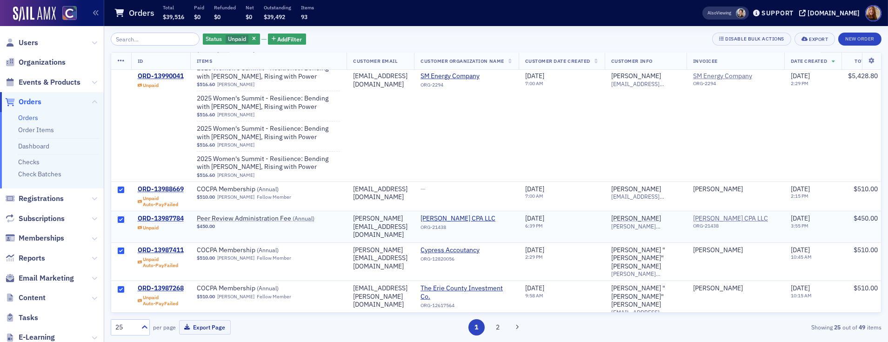
click at [120, 216] on input "checkbox" at bounding box center [121, 219] width 7 height 7
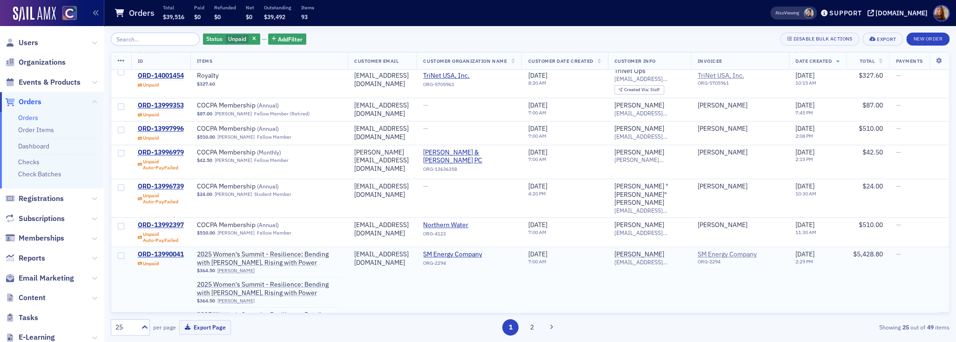
scroll to position [274, 0]
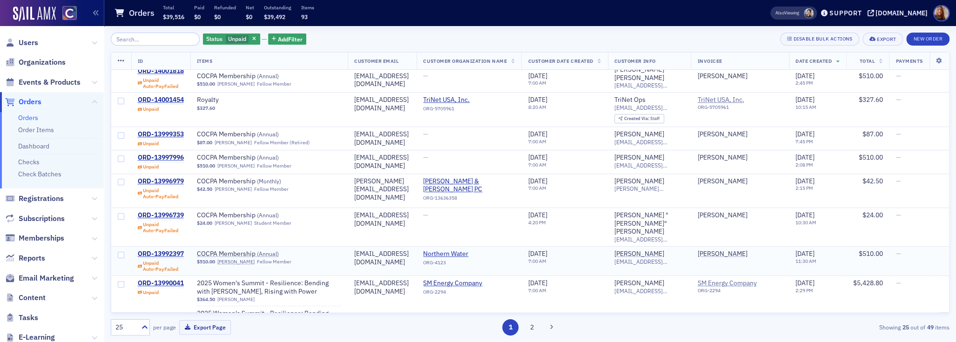
click at [116, 247] on span at bounding box center [121, 261] width 20 height 29
click at [120, 252] on input "checkbox" at bounding box center [121, 255] width 7 height 7
click at [120, 213] on input "checkbox" at bounding box center [121, 216] width 7 height 7
checkbox input "true"
click at [116, 174] on span at bounding box center [121, 191] width 20 height 34
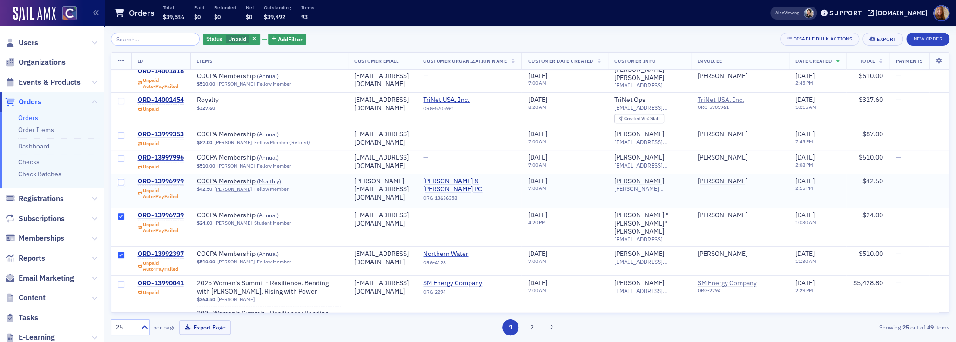
click at [122, 179] on input "checkbox" at bounding box center [121, 182] width 7 height 7
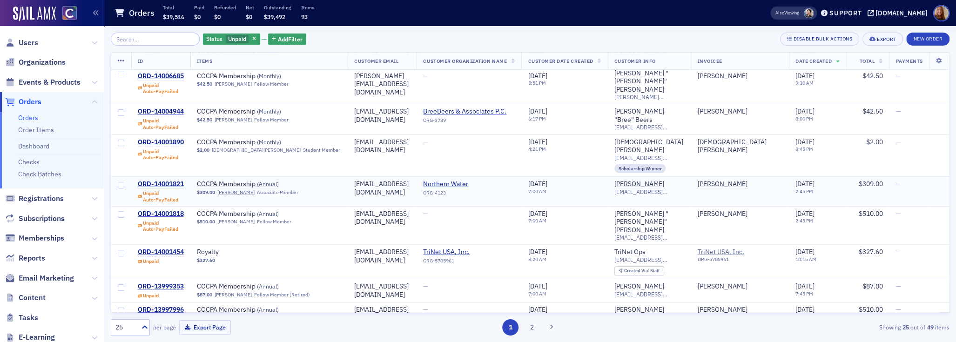
scroll to position [112, 0]
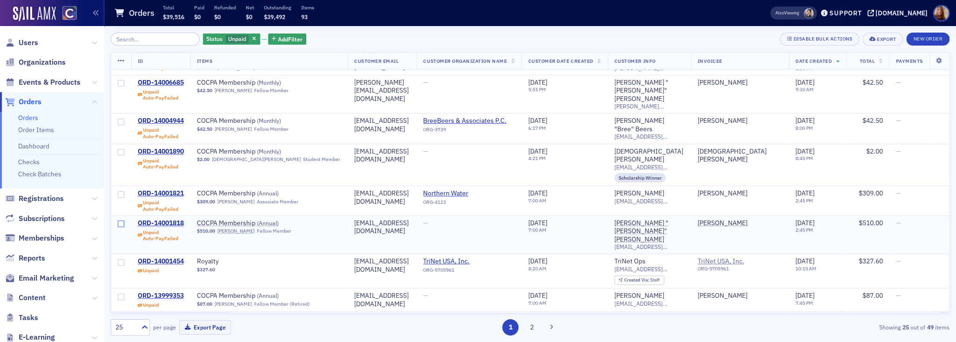
click at [121, 221] on input "checkbox" at bounding box center [121, 224] width 7 height 7
checkbox input "true"
click at [123, 191] on input "checkbox" at bounding box center [121, 194] width 7 height 7
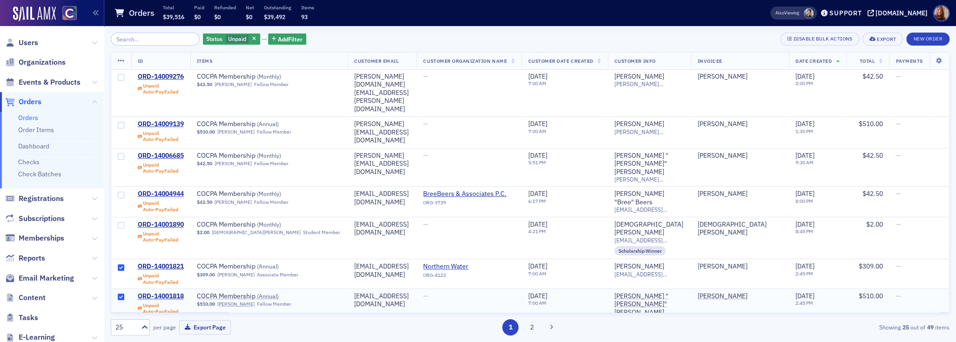
scroll to position [36, 0]
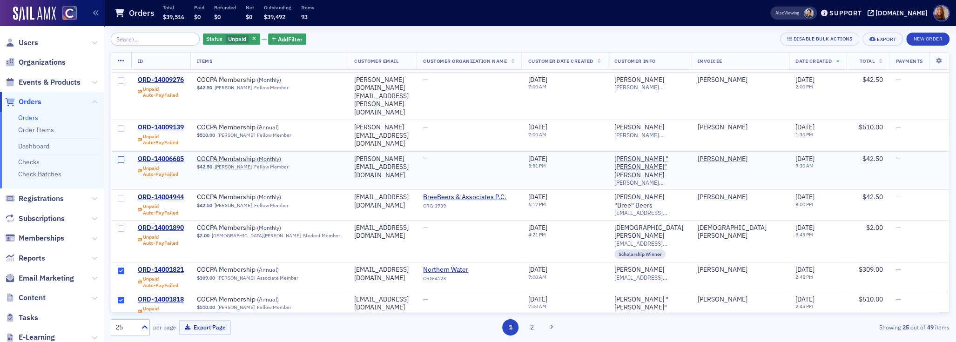
click at [121, 156] on input "checkbox" at bounding box center [121, 159] width 7 height 7
click at [119, 60] on icon at bounding box center [121, 60] width 7 height 7
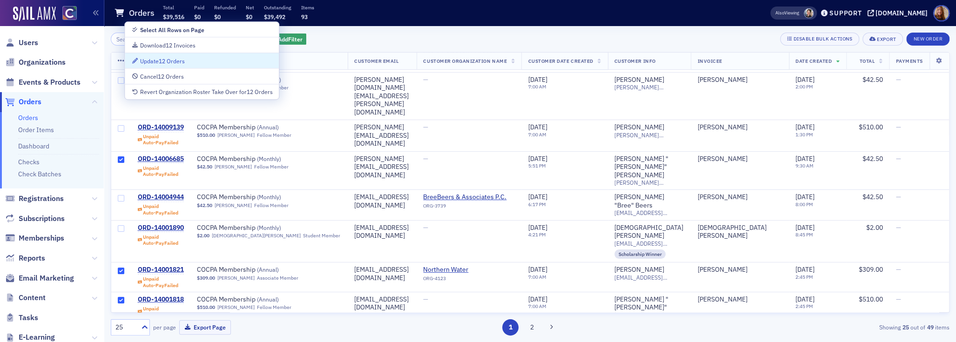
click at [621, 42] on div "Status Unpaid Add Filter Disable Bulk Actions Export New Order" at bounding box center [530, 39] width 839 height 13
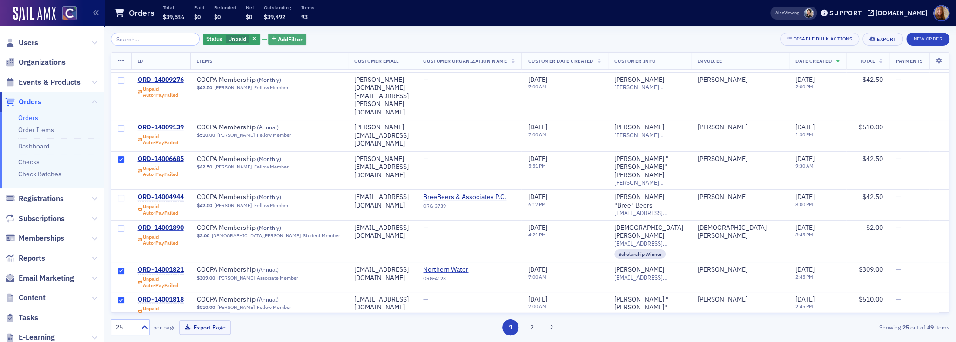
click at [280, 42] on span "Add Filter" at bounding box center [290, 39] width 25 height 8
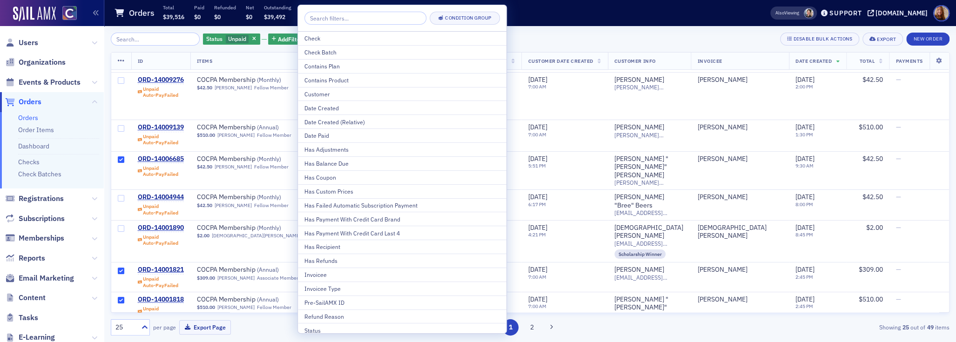
click at [530, 36] on div "Status Unpaid Add Filter Disable Bulk Actions Export New Order" at bounding box center [530, 39] width 839 height 13
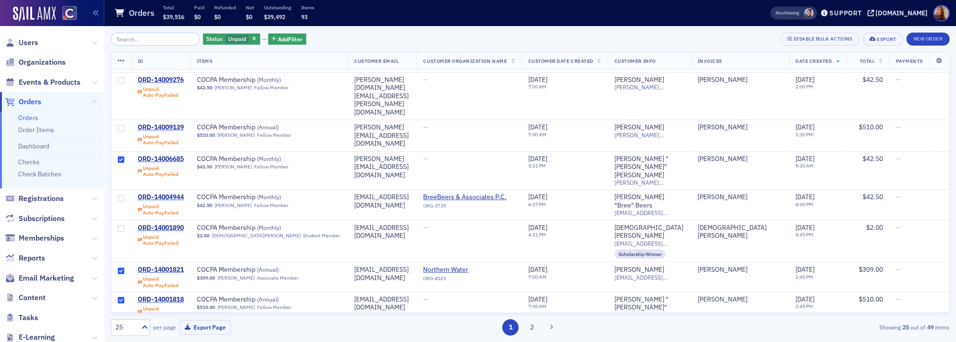
click at [121, 63] on icon at bounding box center [121, 60] width 7 height 7
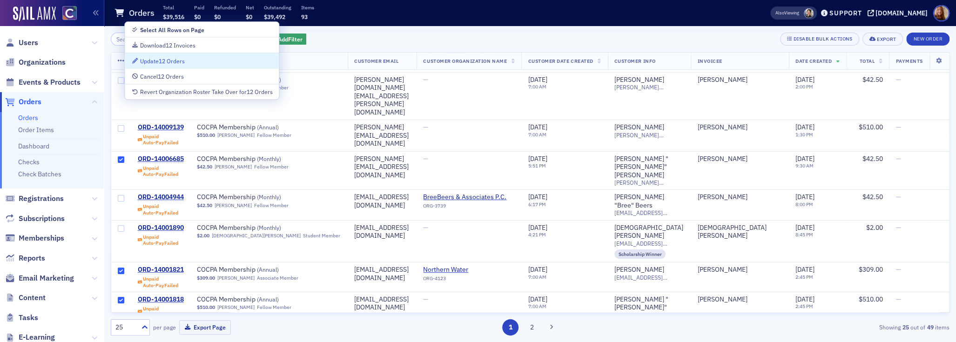
click at [178, 62] on div "Update 12 Orders" at bounding box center [162, 61] width 45 height 5
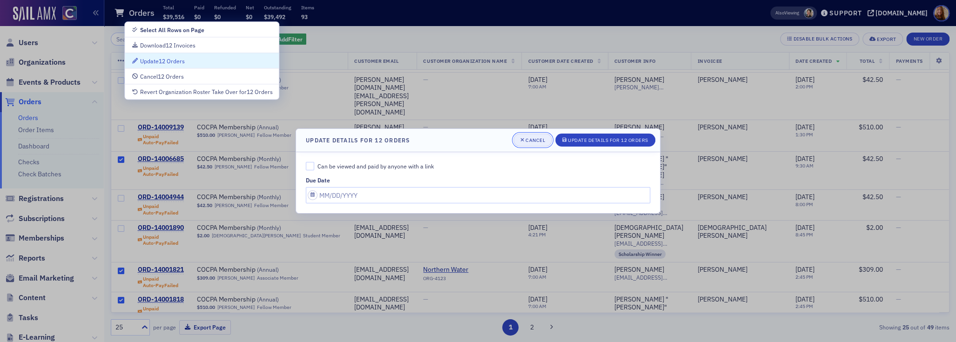
click at [520, 141] on icon "button" at bounding box center [522, 139] width 4 height 5
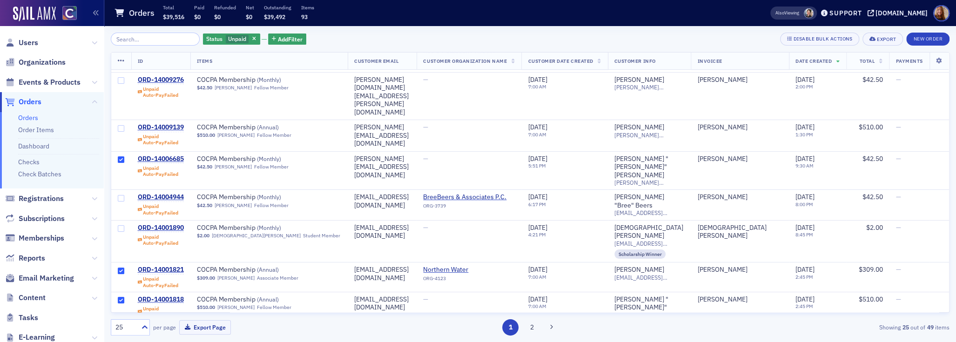
click at [121, 60] on icon at bounding box center [121, 60] width 7 height 7
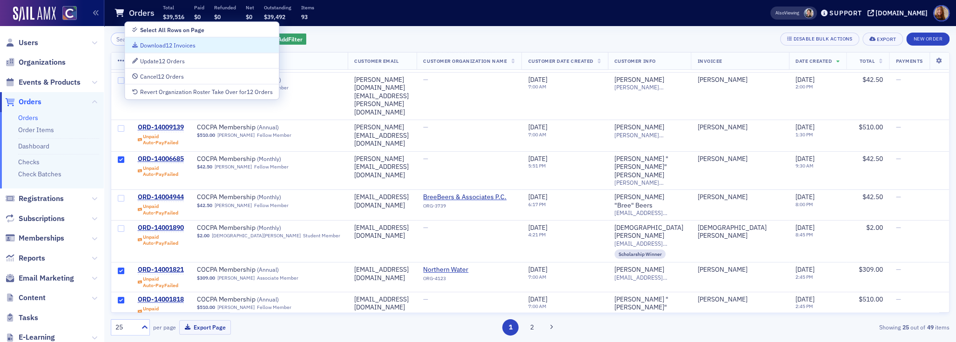
click at [367, 40] on div "Status Unpaid Add Filter Disable Bulk Actions Export New Order" at bounding box center [530, 39] width 839 height 13
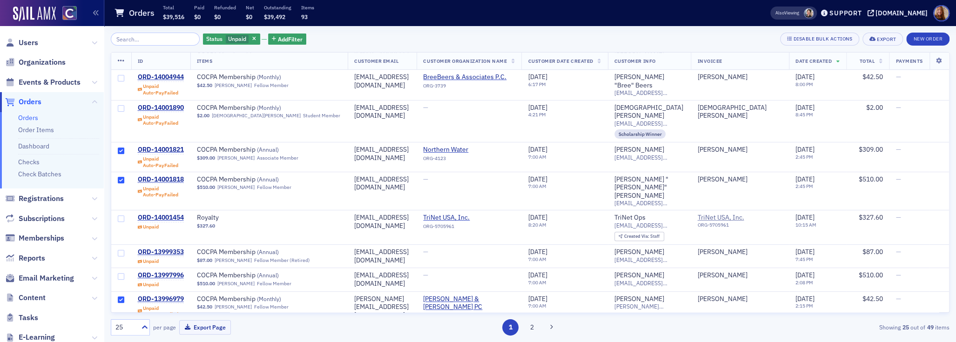
scroll to position [0, 0]
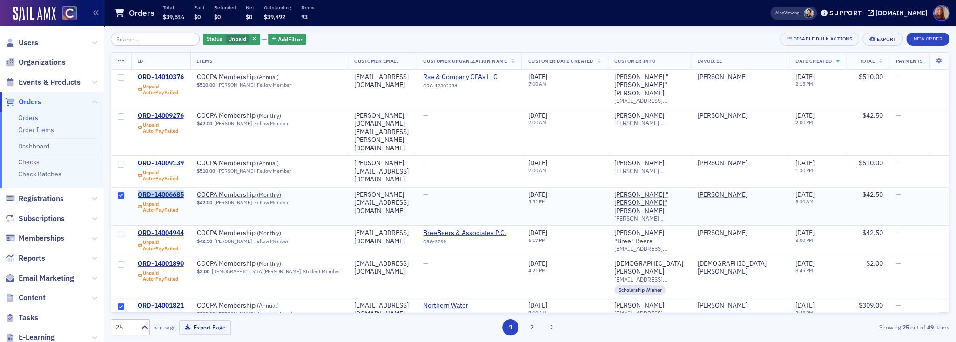
copy div "ORD-14006685"
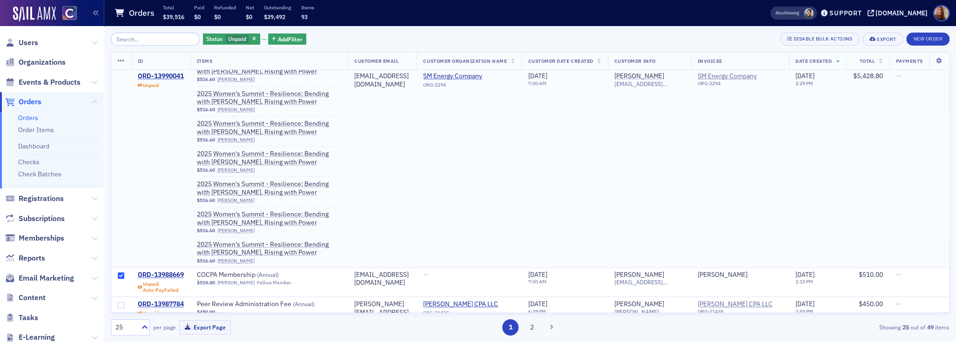
scroll to position [714, 0]
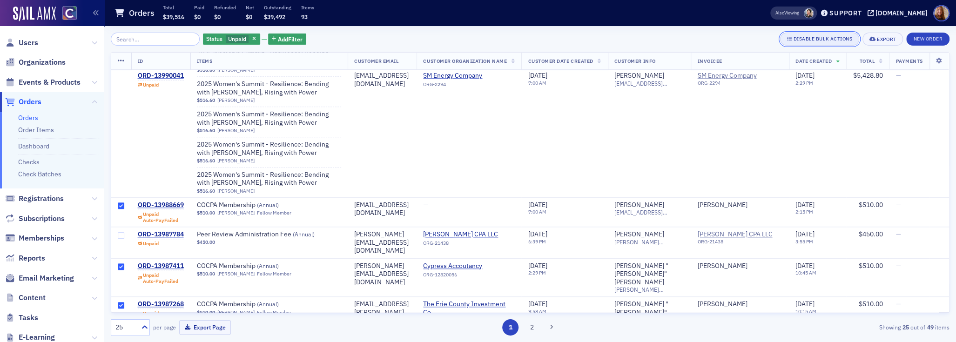
click at [738, 43] on button "Disable Bulk Actions" at bounding box center [819, 39] width 79 height 13
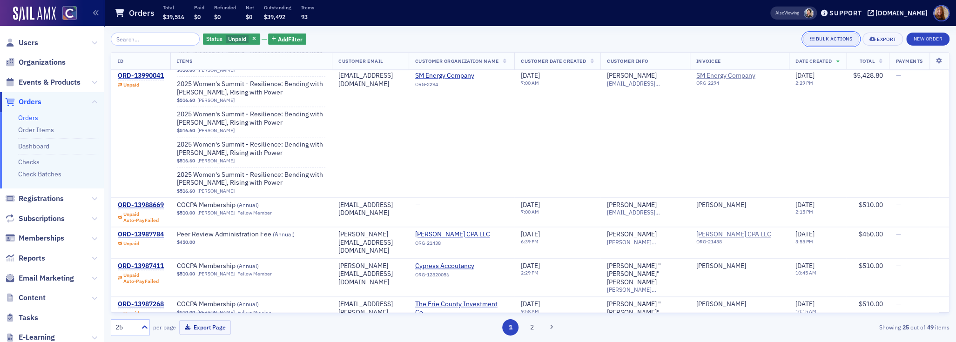
click at [738, 38] on icon "button" at bounding box center [812, 39] width 5 height 4
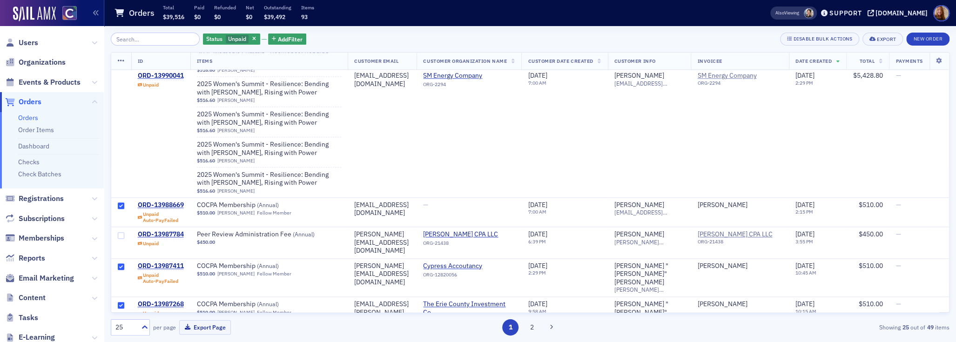
click at [120, 62] on icon at bounding box center [121, 60] width 7 height 7
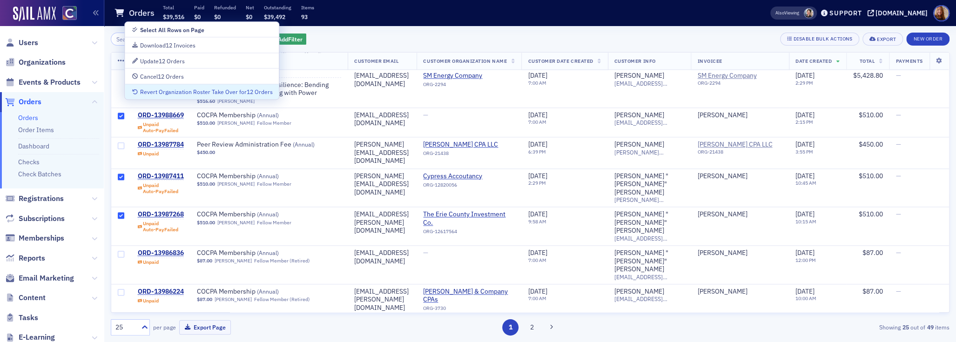
scroll to position [814, 0]
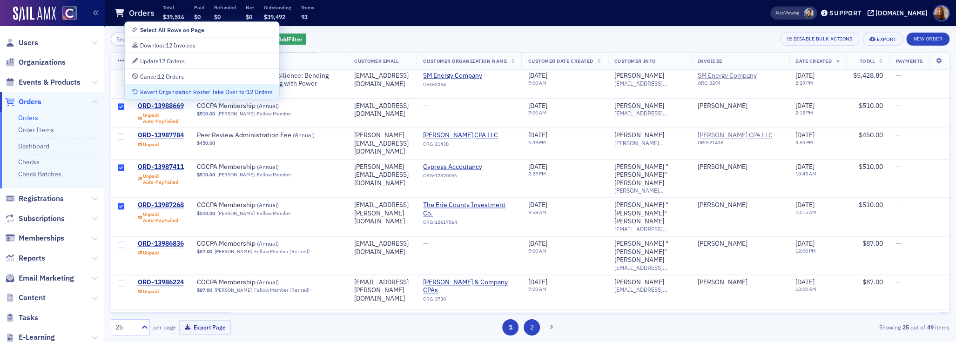
click at [529, 326] on button "2" at bounding box center [532, 327] width 16 height 16
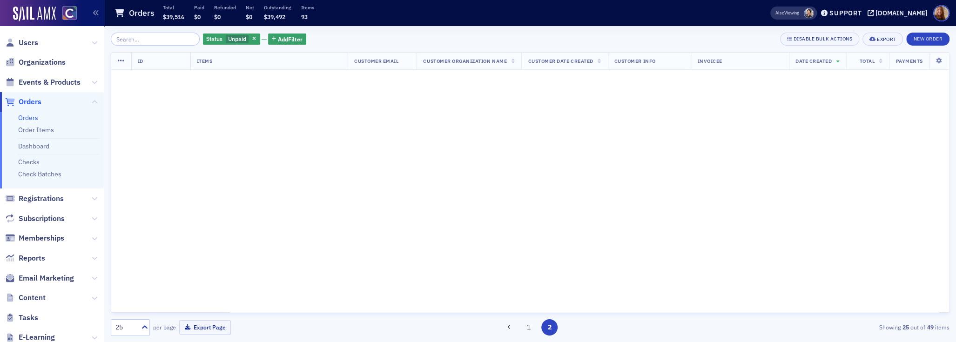
scroll to position [0, 0]
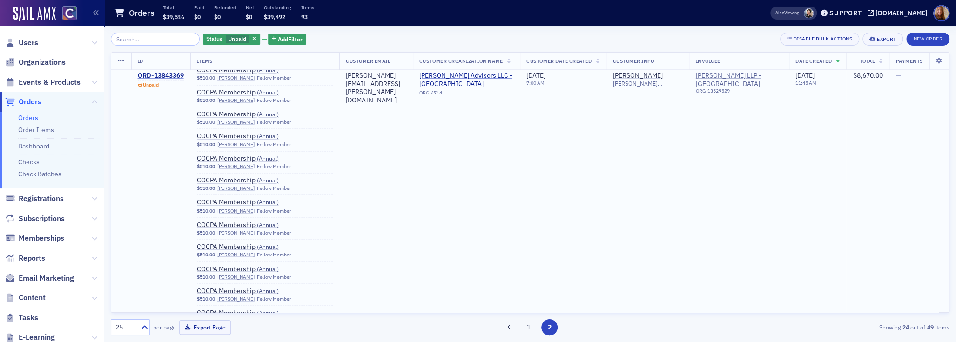
scroll to position [1234, 0]
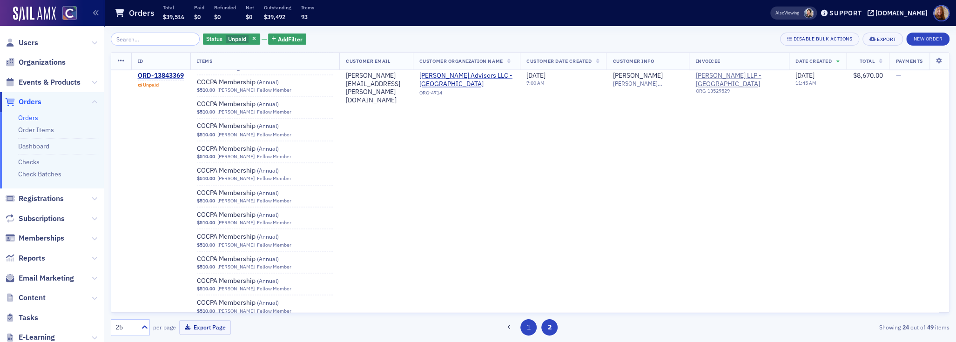
click at [528, 330] on button "1" at bounding box center [528, 327] width 16 height 16
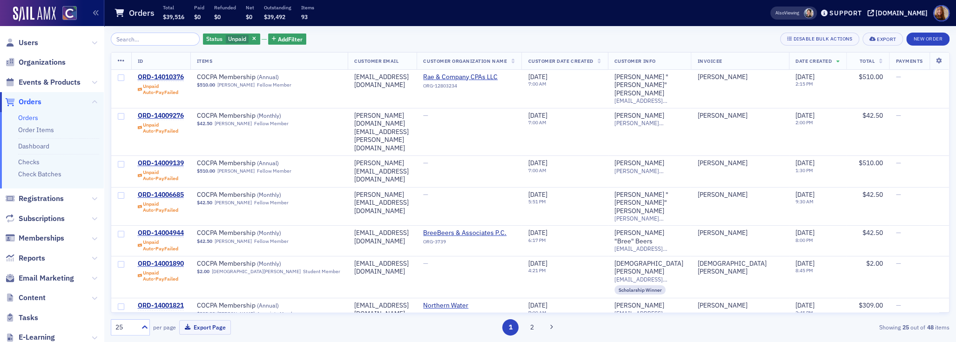
scroll to position [329, 0]
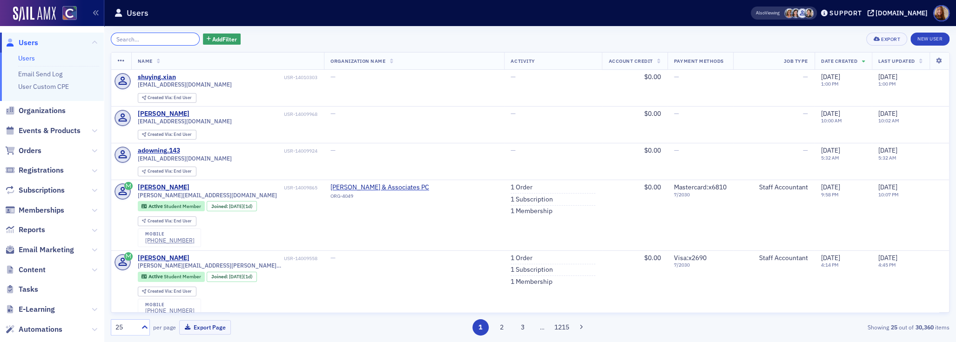
click at [143, 44] on input "search" at bounding box center [155, 39] width 89 height 13
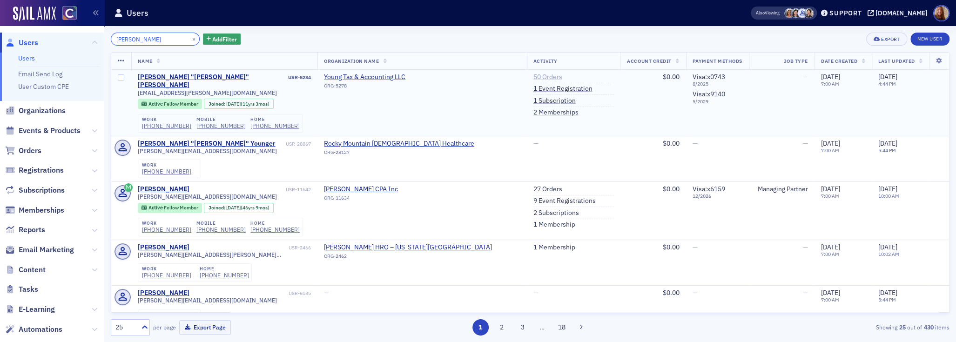
type input "[PERSON_NAME]"
click at [533, 76] on link "50 Orders" at bounding box center [547, 77] width 29 height 8
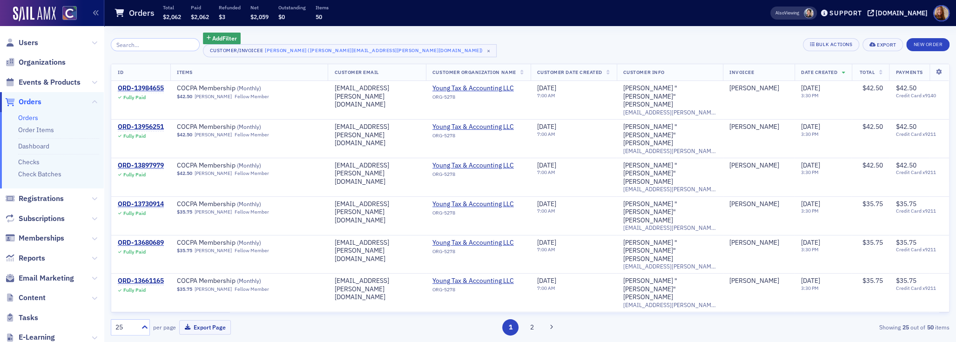
click at [692, 37] on div "Add Filter Customer/Invoicee [PERSON_NAME] ([PERSON_NAME][EMAIL_ADDRESS][PERSON…" at bounding box center [530, 45] width 839 height 25
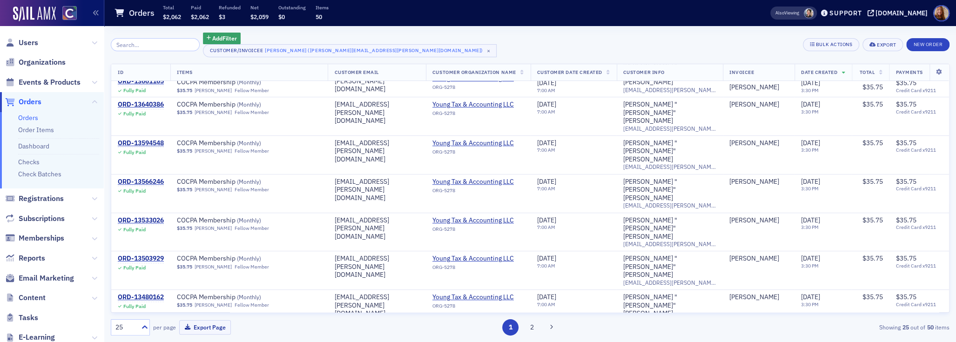
scroll to position [219, 0]
